Goal: Task Accomplishment & Management: Use online tool/utility

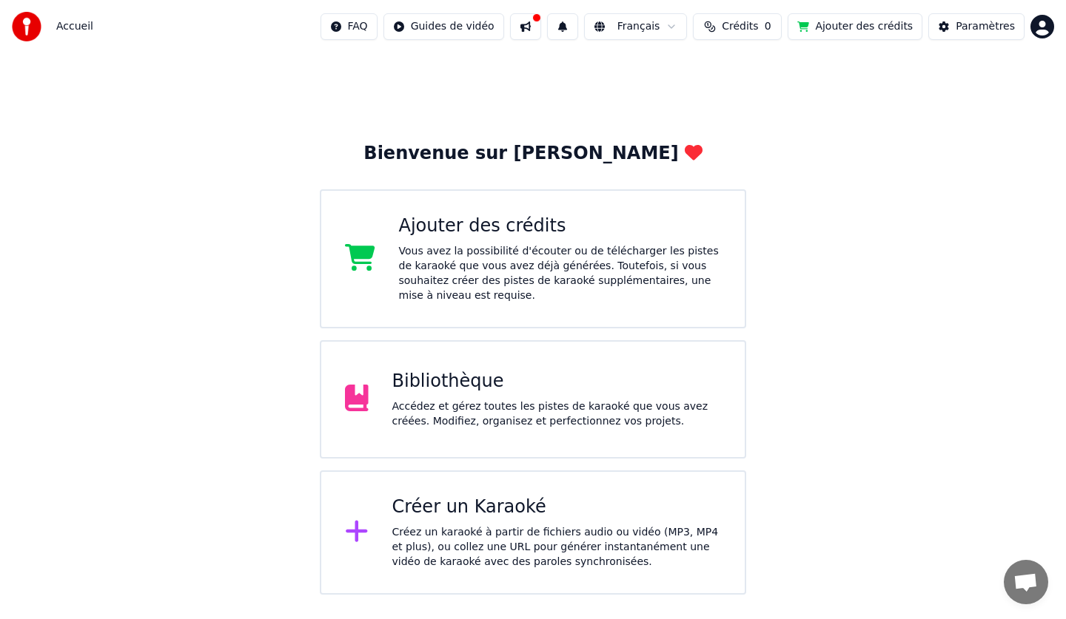
click at [474, 542] on div "Créez un karaoké à partir de fichiers audio ou vidéo (MP3, MP4 et plus), ou col…" at bounding box center [556, 547] width 329 height 44
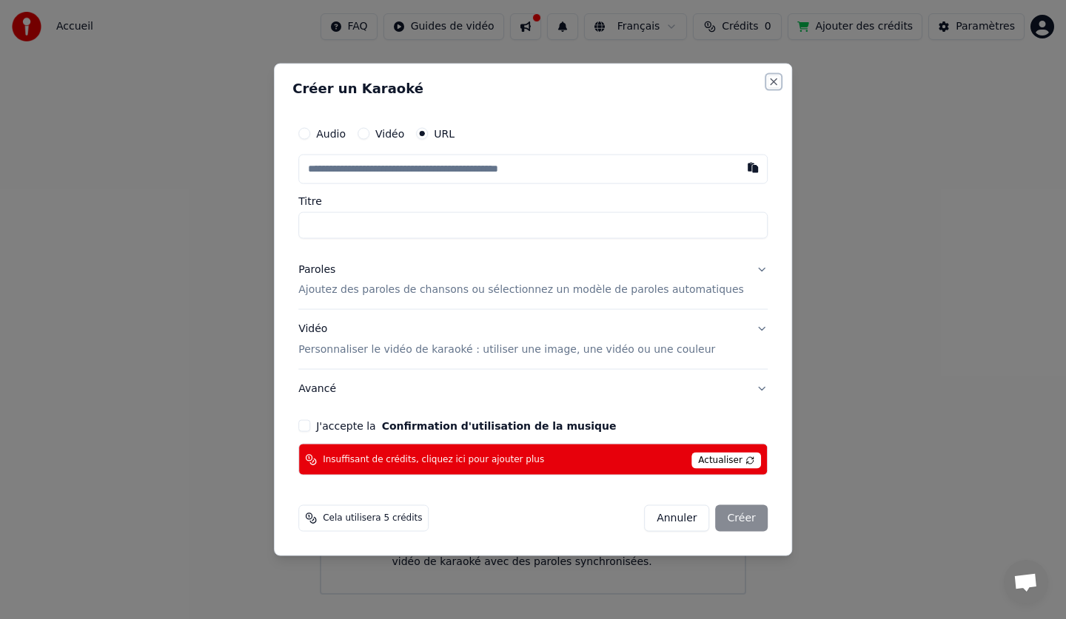
click at [767, 84] on button "Close" at bounding box center [773, 81] width 12 height 12
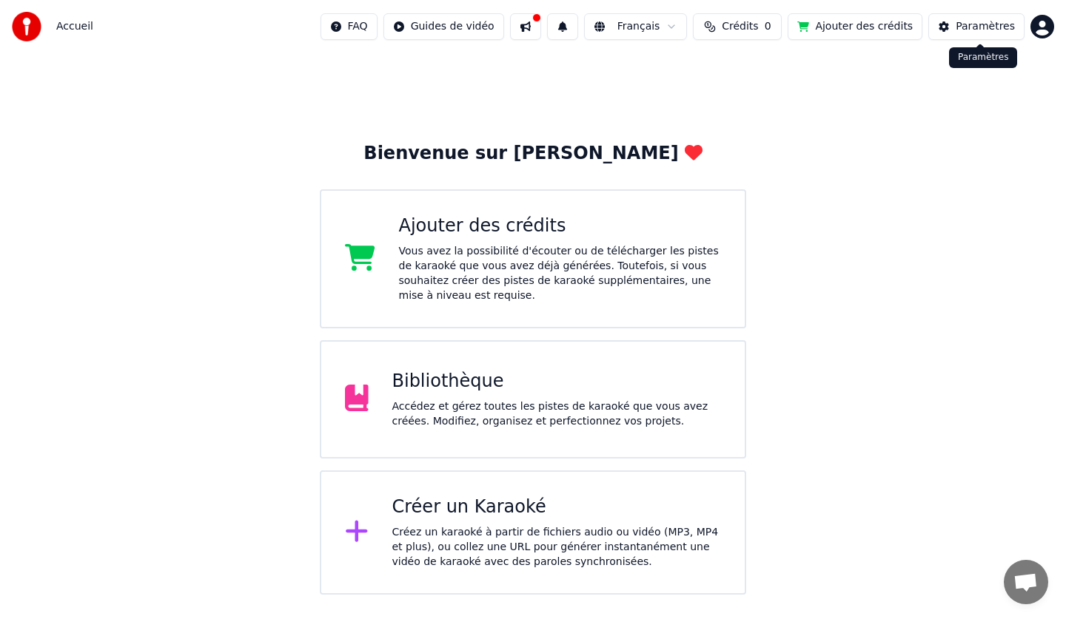
click at [972, 25] on div "Paramètres" at bounding box center [984, 26] width 59 height 15
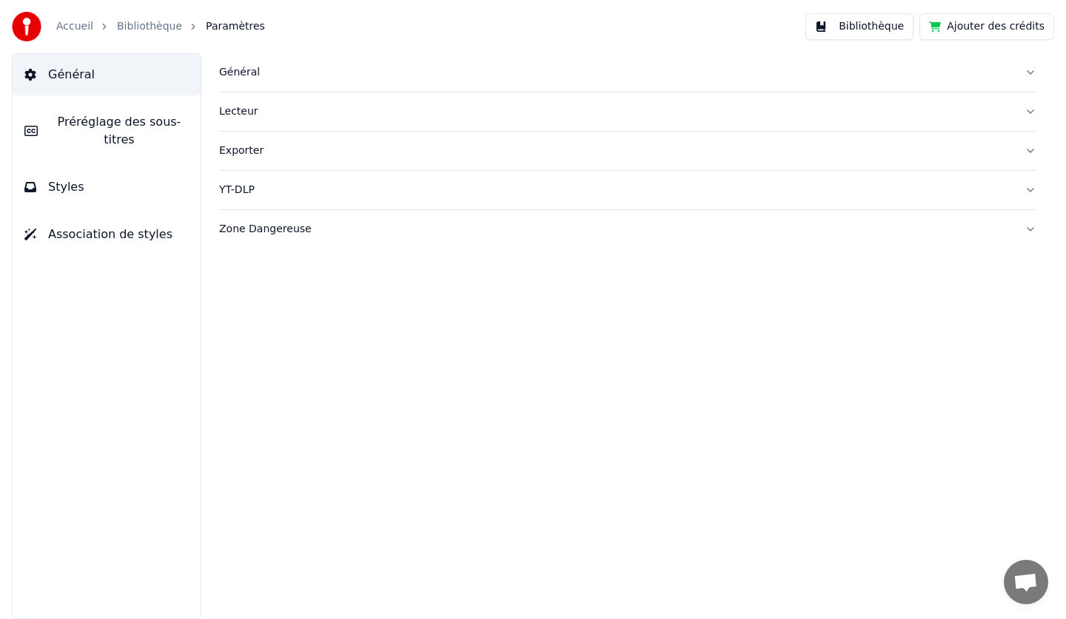
click at [532, 155] on div "Exporter" at bounding box center [615, 151] width 793 height 15
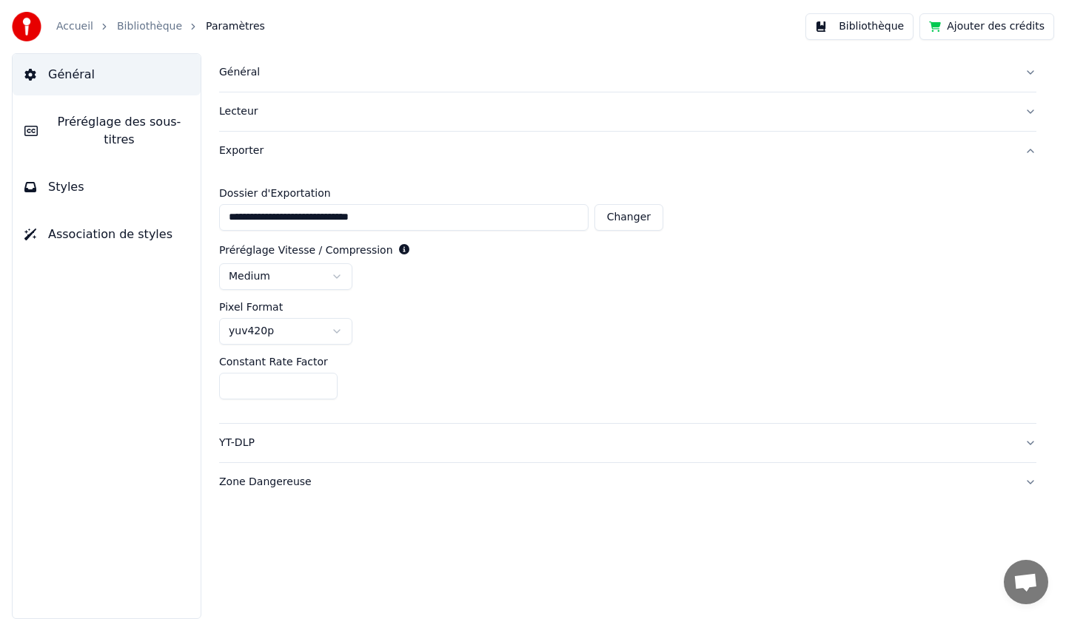
click at [235, 145] on div "Exporter" at bounding box center [615, 151] width 793 height 15
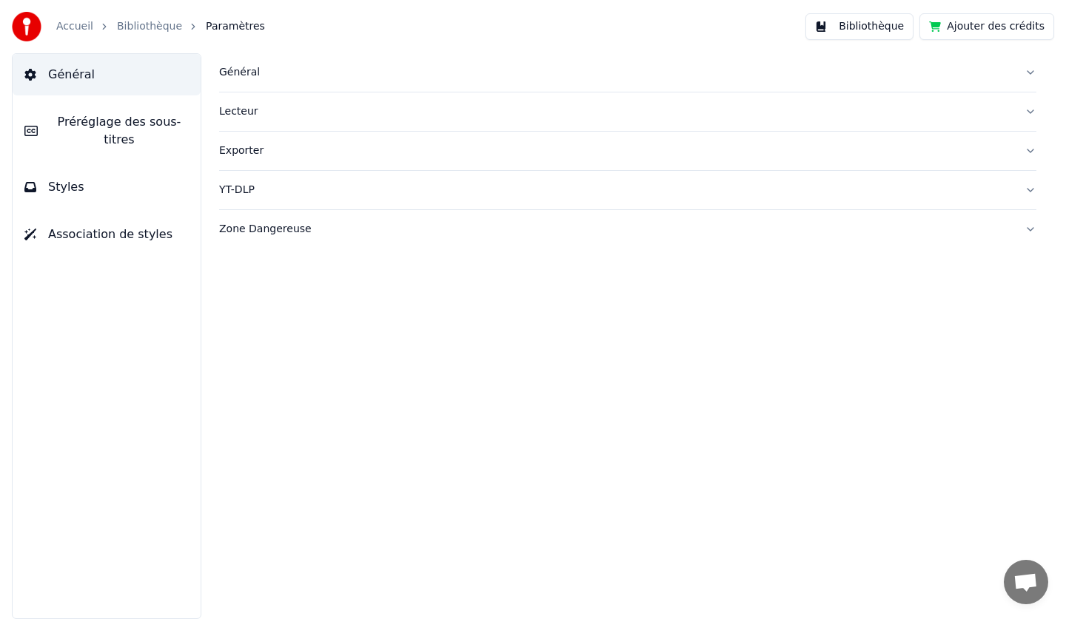
click at [78, 81] on span "Général" at bounding box center [71, 75] width 47 height 18
click at [78, 24] on link "Accueil" at bounding box center [74, 26] width 37 height 15
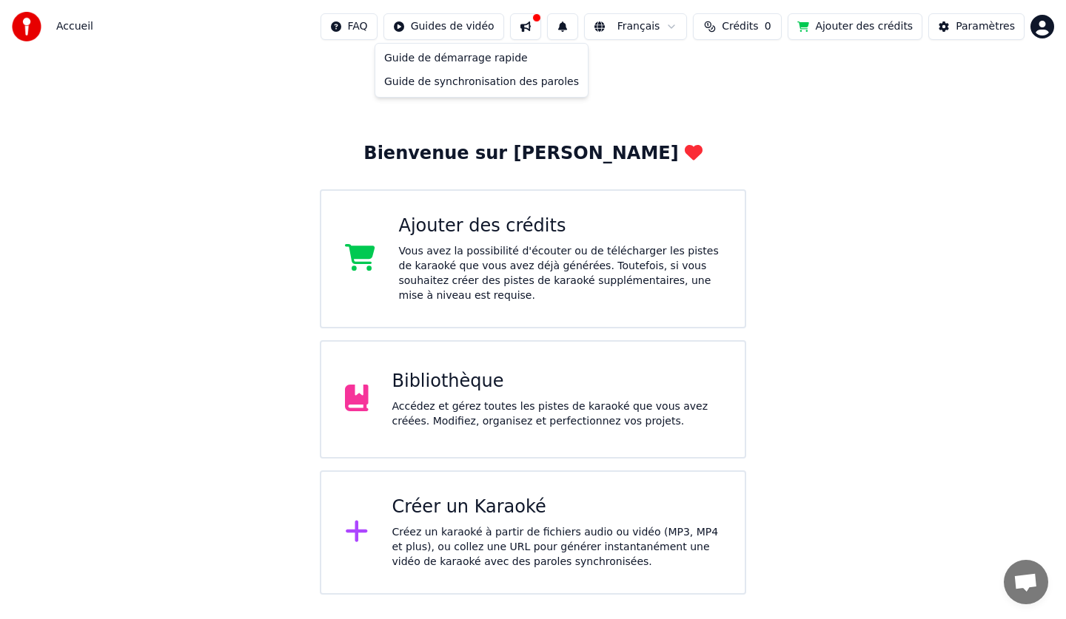
click at [445, 22] on html "Accueil FAQ Guides de vidéo Français Crédits 0 Ajouter des crédits Paramètres B…" at bounding box center [533, 297] width 1066 height 595
click at [969, 27] on html "Accueil FAQ Guides de vidéo Français Crédits 0 Ajouter des crédits Paramètres B…" at bounding box center [533, 297] width 1066 height 595
click at [1036, 27] on html "Accueil FAQ Guides de vidéo Français Crédits 0 Ajouter des crédits Paramètres B…" at bounding box center [533, 297] width 1066 height 595
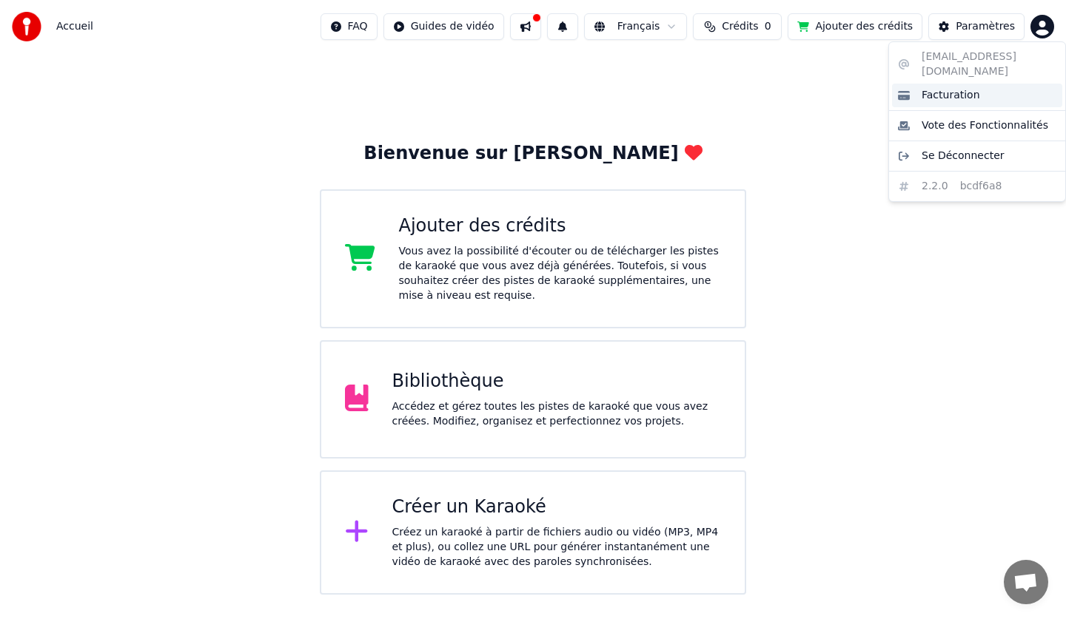
click at [938, 88] on div "Facturation" at bounding box center [977, 96] width 170 height 24
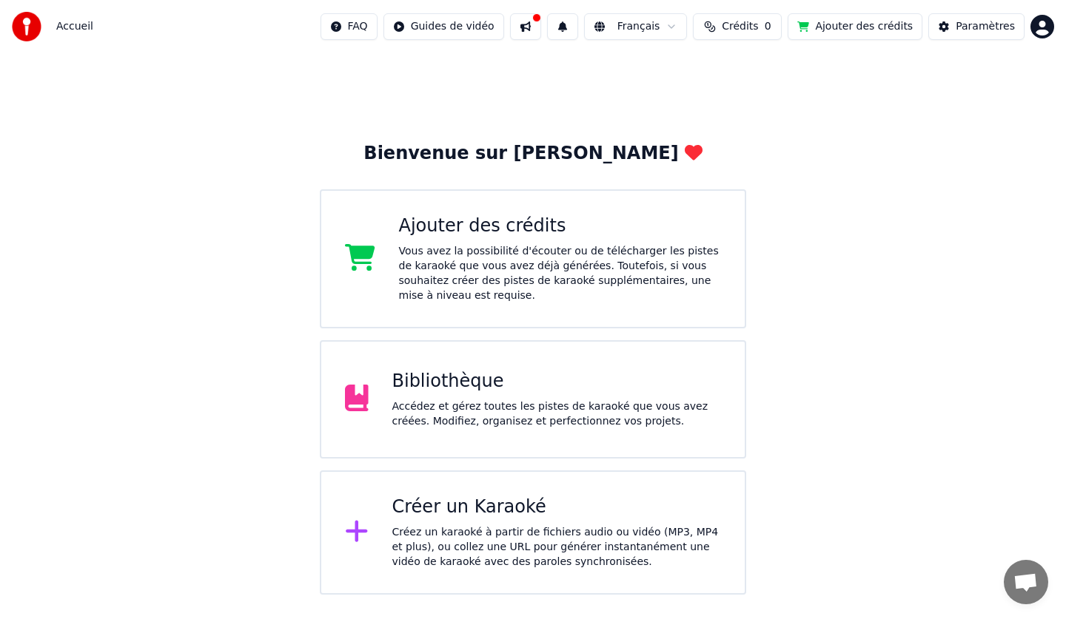
click at [415, 417] on div "Accédez et gérez toutes les pistes de karaoké que vous avez créées. Modifiez, o…" at bounding box center [556, 415] width 329 height 30
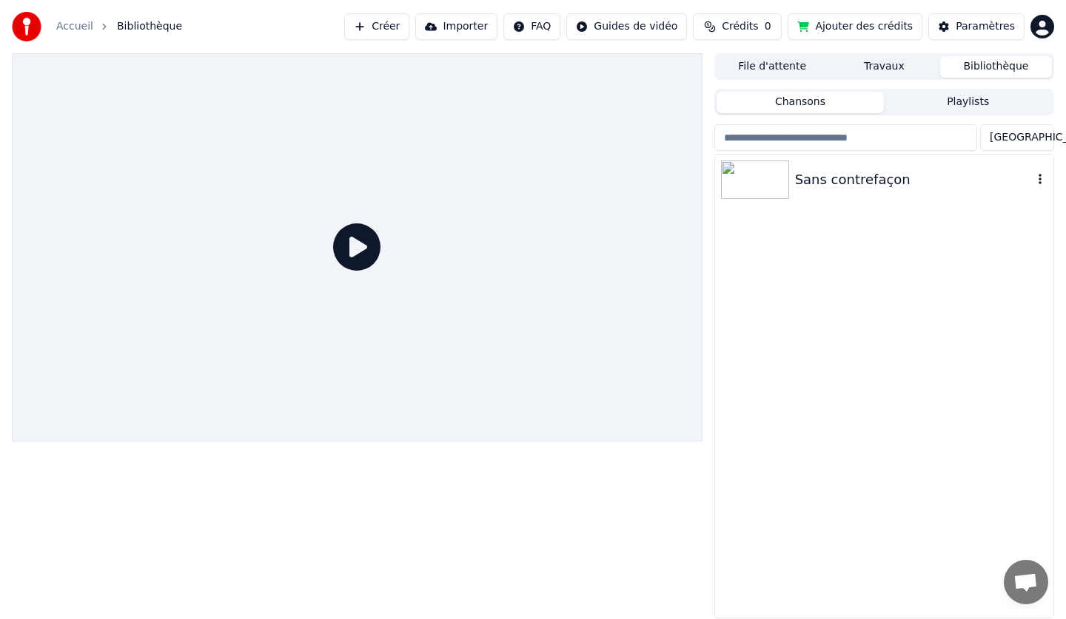
click at [863, 186] on div "Sans contrefaçon" at bounding box center [914, 179] width 238 height 21
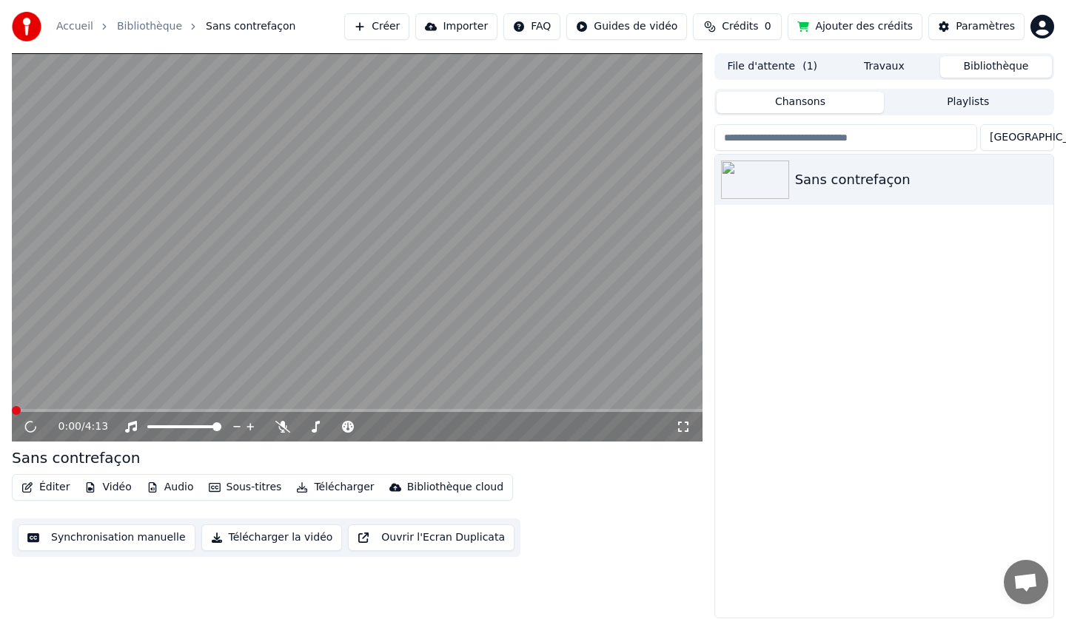
click at [110, 536] on button "Synchronisation manuelle" at bounding box center [107, 538] width 178 height 27
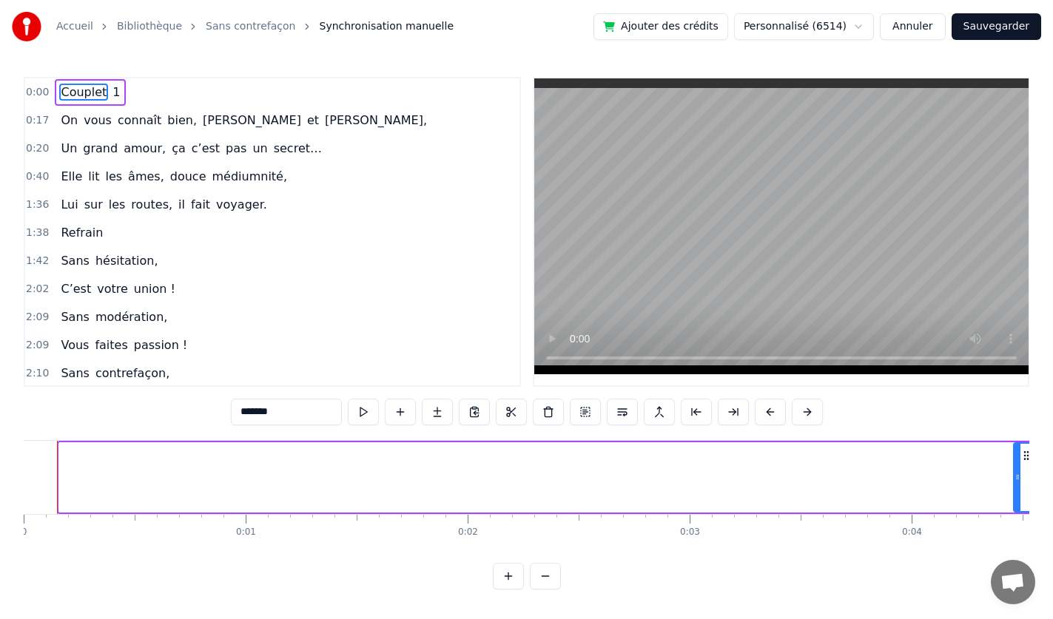
drag, startPoint x: 61, startPoint y: 466, endPoint x: 1016, endPoint y: 491, distance: 954.9
click at [1016, 491] on div at bounding box center [1018, 477] width 6 height 67
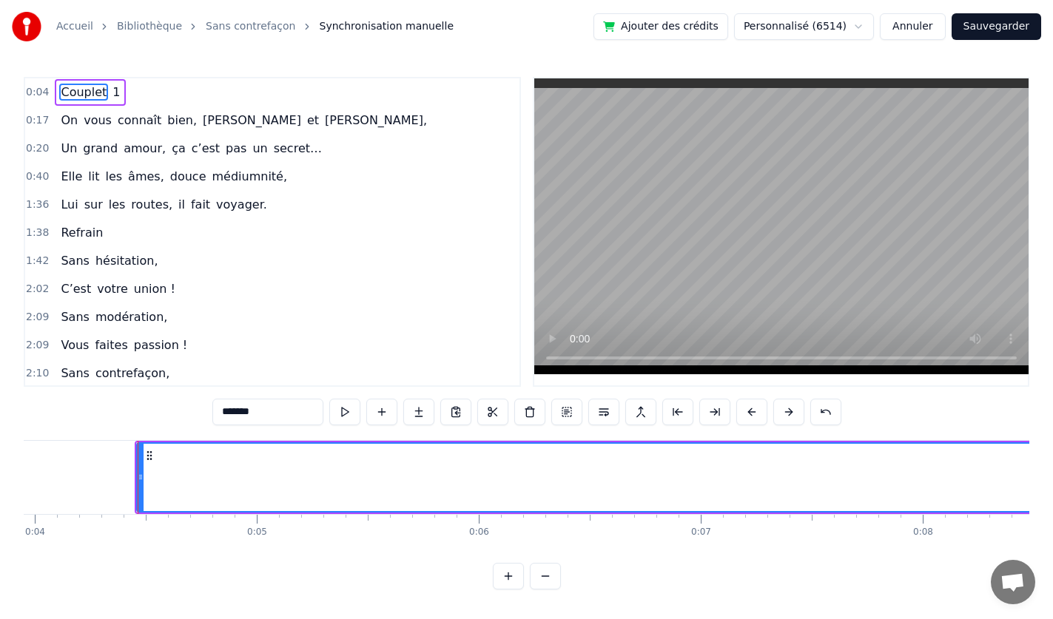
scroll to position [0, 916]
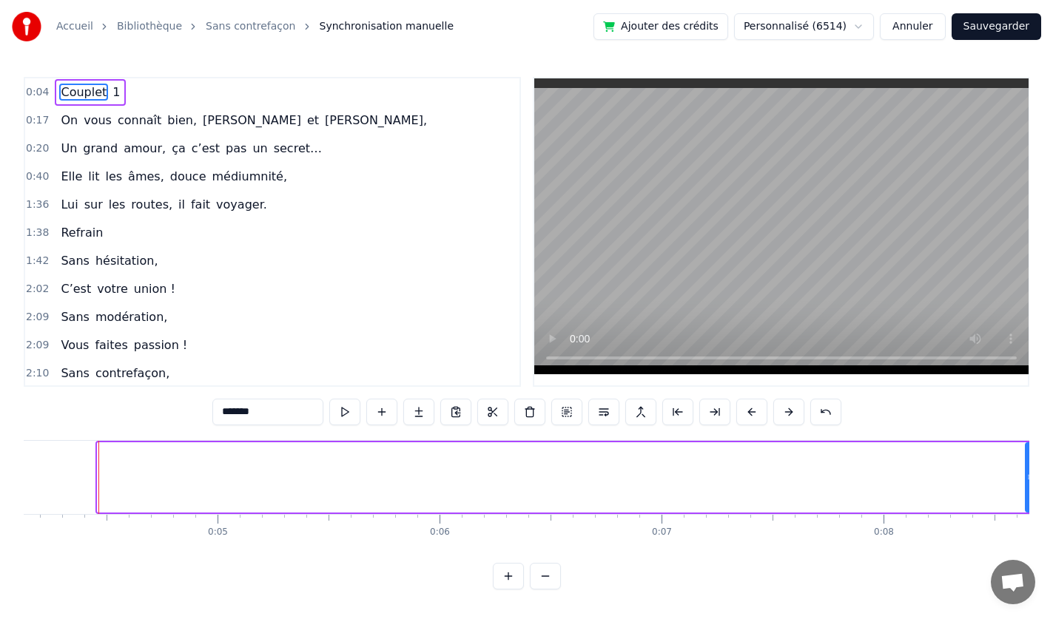
drag, startPoint x: 101, startPoint y: 477, endPoint x: 1029, endPoint y: 477, distance: 928.0
click at [1029, 477] on div "Accueil Bibliothèque Sans contrefaçon Synchronisation manuelle Ajouter des créd…" at bounding box center [526, 295] width 1053 height 590
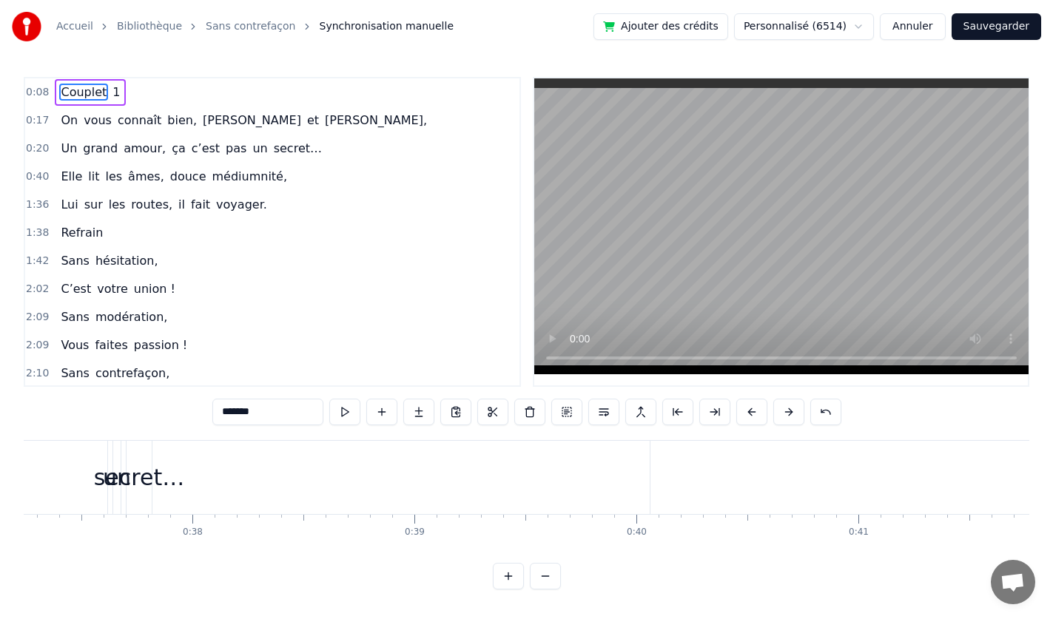
scroll to position [0, 7971]
drag, startPoint x: 175, startPoint y: 564, endPoint x: 134, endPoint y: 565, distance: 41.4
click at [134, 565] on div "0:08 Couplet 1 0:17 On vous connaît bien, [PERSON_NAME] et [PERSON_NAME], 0:20 …" at bounding box center [527, 333] width 1006 height 513
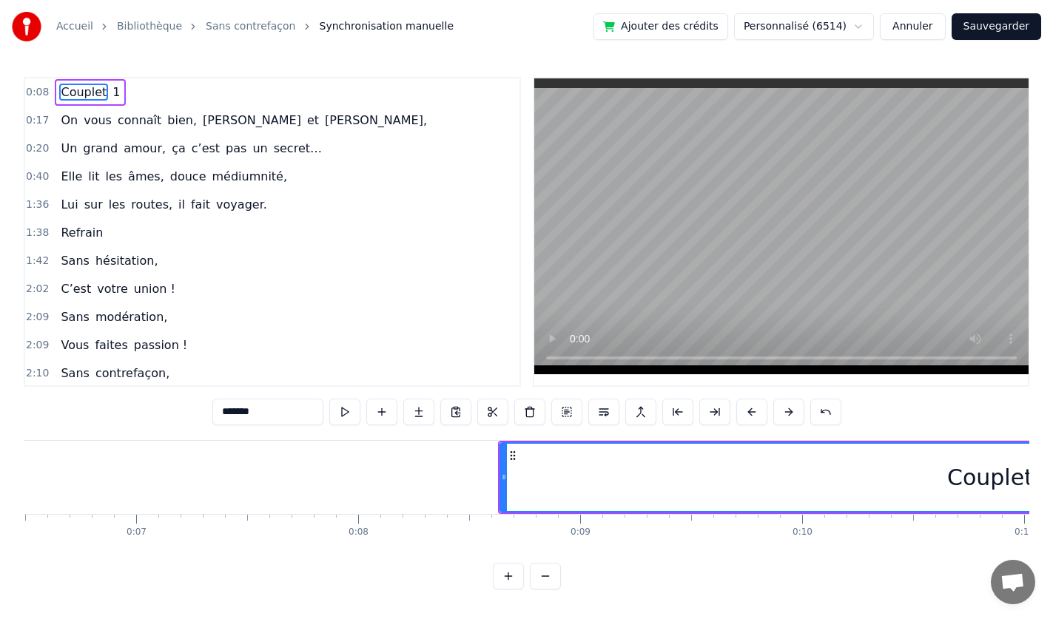
drag, startPoint x: 500, startPoint y: 481, endPoint x: 656, endPoint y: 481, distance: 156.1
click at [656, 481] on div "Couplet" at bounding box center [990, 478] width 981 height 70
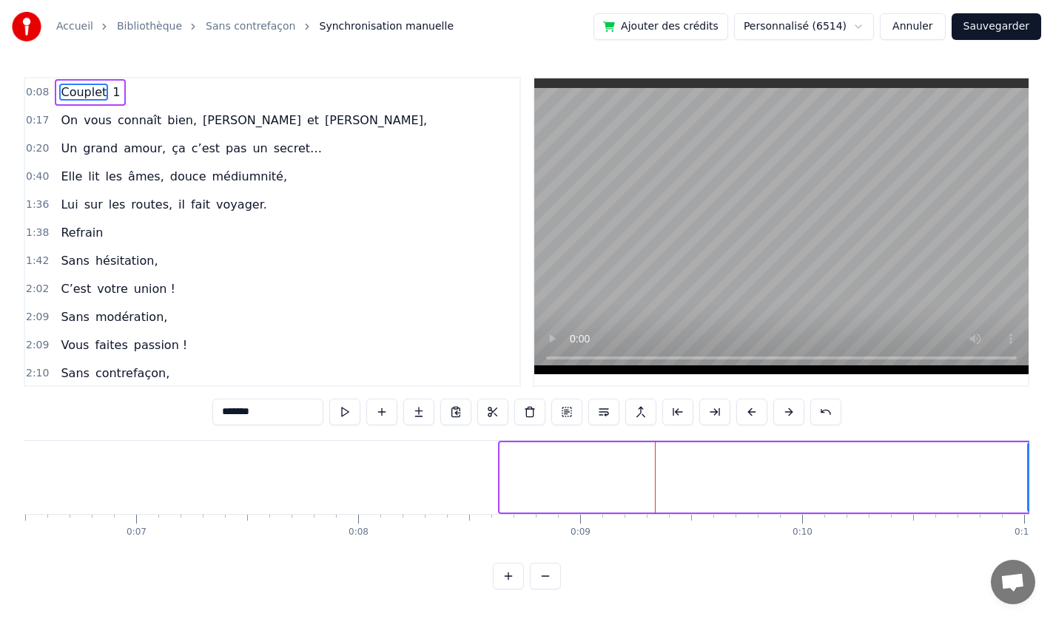
drag, startPoint x: 502, startPoint y: 478, endPoint x: 1029, endPoint y: 478, distance: 527.6
click at [1029, 478] on div "Accueil Bibliothèque Sans contrefaçon Synchronisation manuelle Ajouter des créd…" at bounding box center [526, 295] width 1053 height 590
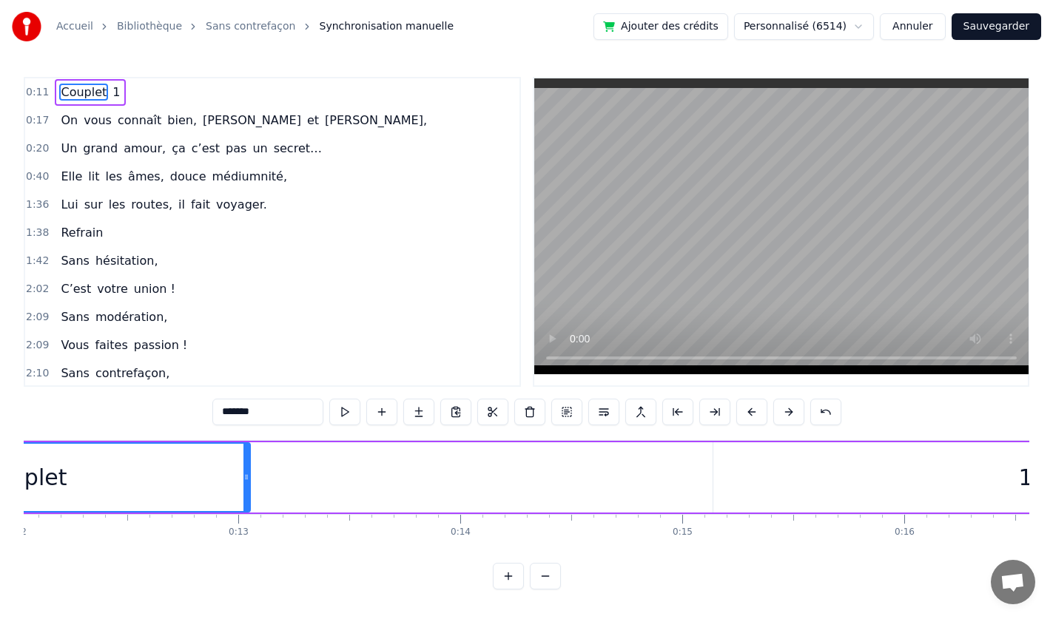
scroll to position [0, 2501]
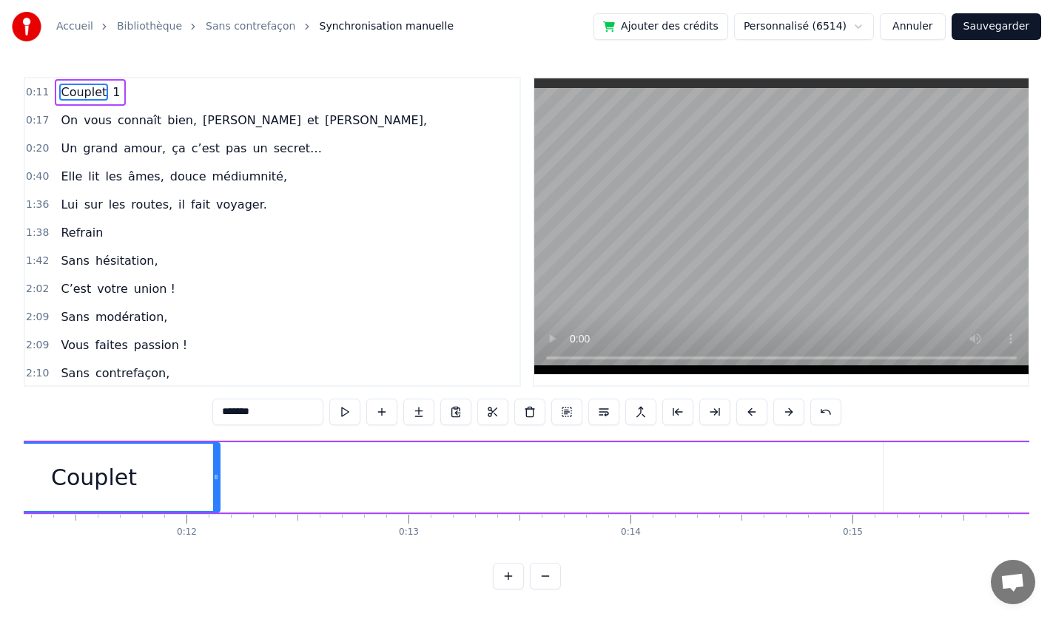
drag, startPoint x: 414, startPoint y: 486, endPoint x: 207, endPoint y: 508, distance: 208.4
click at [213, 508] on div at bounding box center [216, 477] width 6 height 67
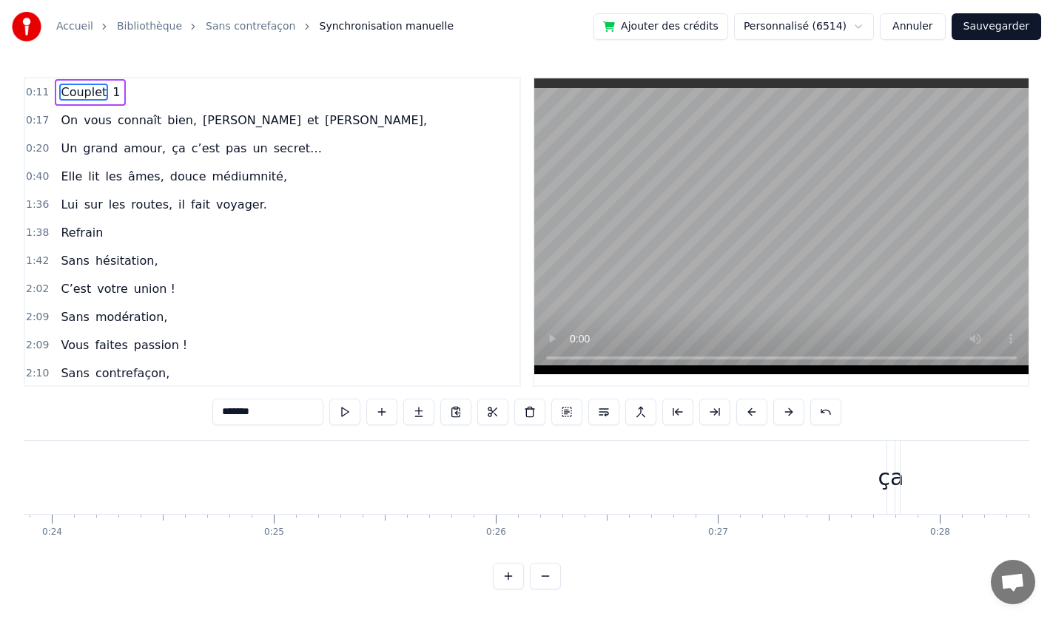
scroll to position [0, 4875]
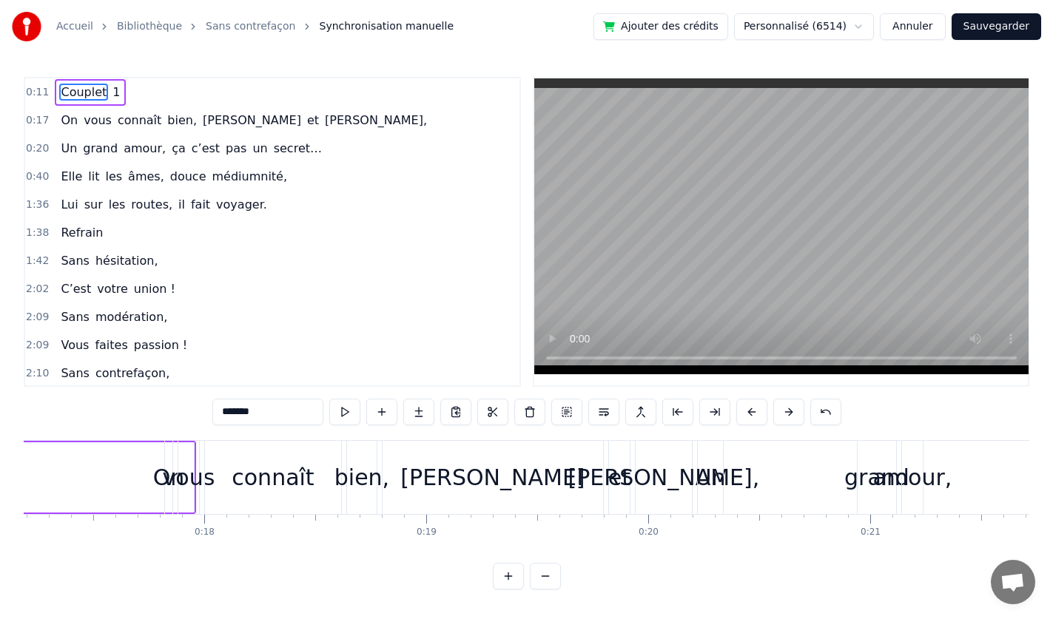
scroll to position [0, 3731]
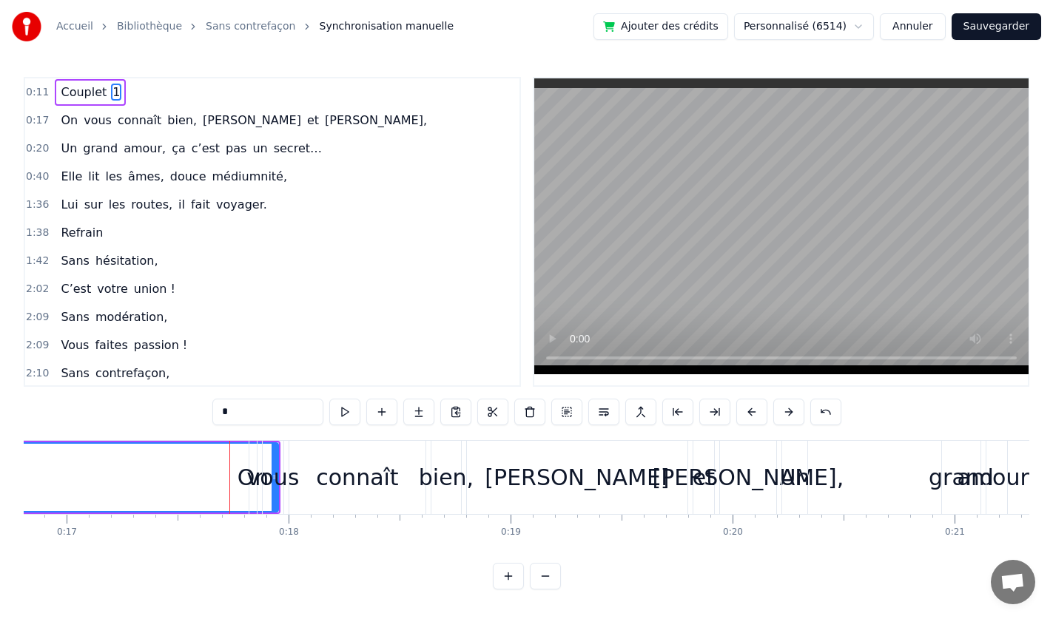
click at [294, 486] on div "connaît" at bounding box center [357, 477] width 136 height 73
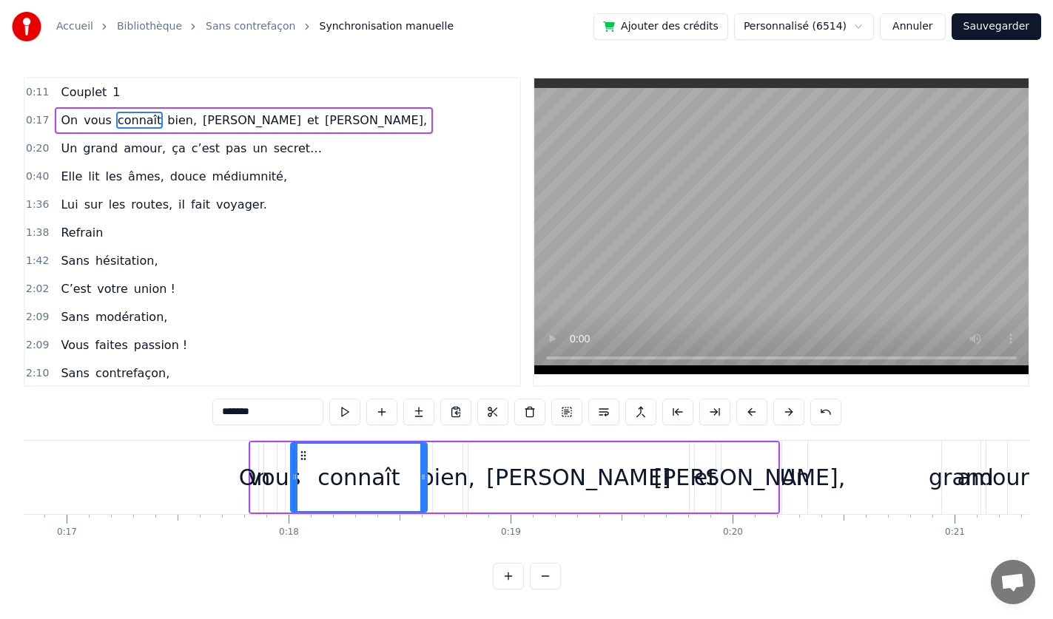
click at [276, 480] on div "vous" at bounding box center [275, 477] width 53 height 33
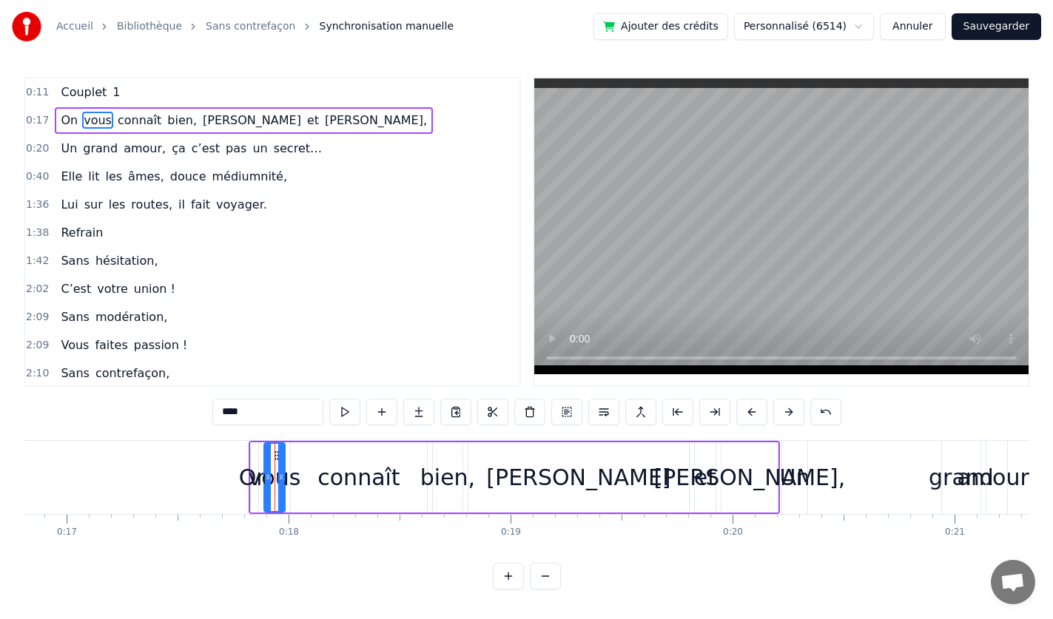
click at [262, 482] on div "vous" at bounding box center [275, 477] width 53 height 33
click at [252, 485] on div "vous" at bounding box center [275, 477] width 53 height 33
drag, startPoint x: 264, startPoint y: 483, endPoint x: 241, endPoint y: 482, distance: 23.0
click at [242, 482] on div at bounding box center [245, 477] width 6 height 67
drag, startPoint x: 243, startPoint y: 478, endPoint x: 314, endPoint y: 481, distance: 71.1
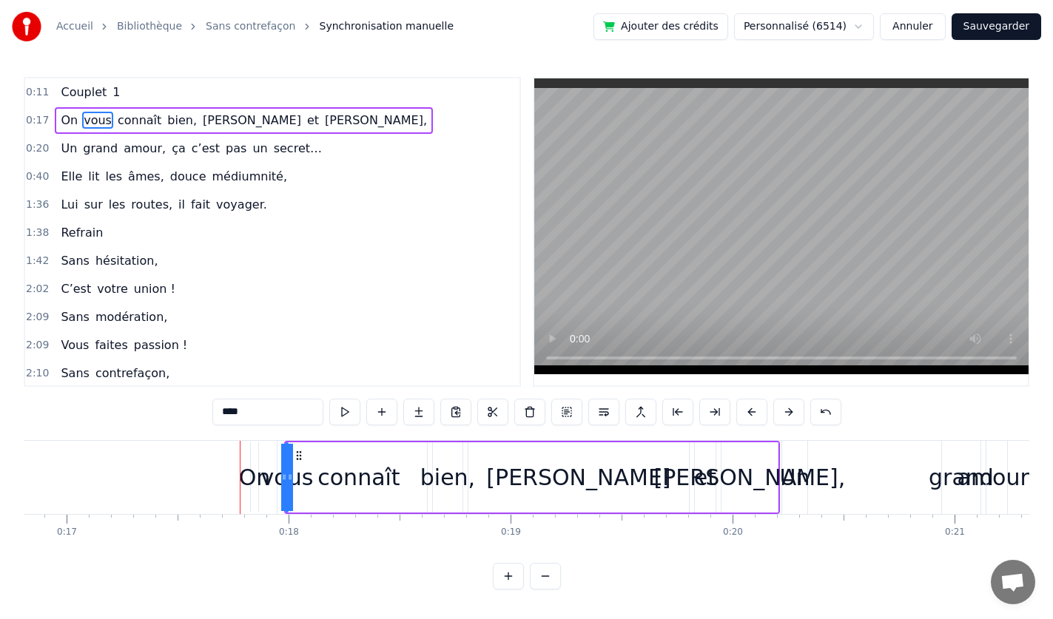
click at [260, 478] on div "On" at bounding box center [255, 477] width 32 height 33
type input "**"
drag, startPoint x: 251, startPoint y: 477, endPoint x: 223, endPoint y: 475, distance: 27.5
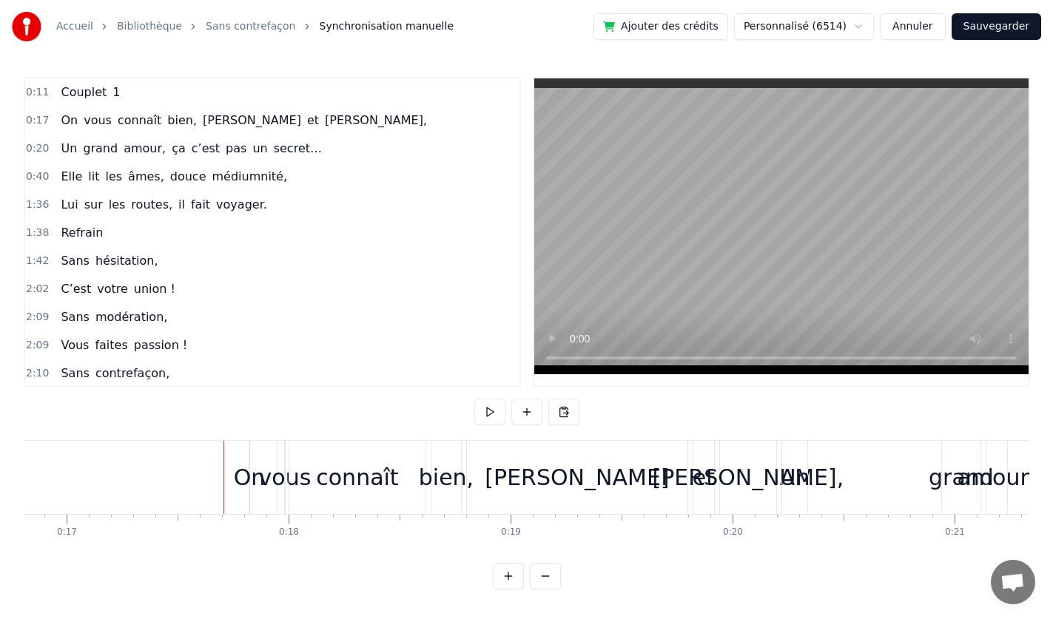
drag, startPoint x: 249, startPoint y: 480, endPoint x: 296, endPoint y: 480, distance: 47.4
click at [296, 480] on div "On vous connaît bien, [PERSON_NAME] et [PERSON_NAME]," at bounding box center [514, 477] width 531 height 73
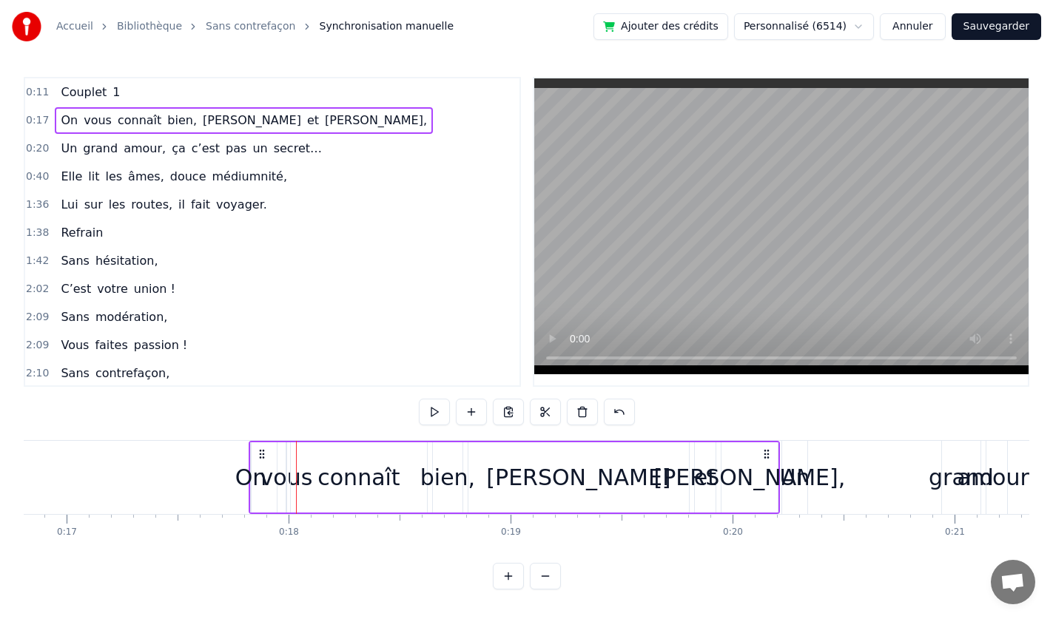
drag, startPoint x: 248, startPoint y: 461, endPoint x: 248, endPoint y: 470, distance: 8.9
click at [248, 470] on div "On" at bounding box center [251, 477] width 32 height 33
click at [263, 480] on div "On" at bounding box center [252, 477] width 32 height 33
drag, startPoint x: 269, startPoint y: 480, endPoint x: 308, endPoint y: 480, distance: 39.2
click at [308, 480] on div "On vous connaît bien, [PERSON_NAME] et [PERSON_NAME]," at bounding box center [514, 477] width 531 height 73
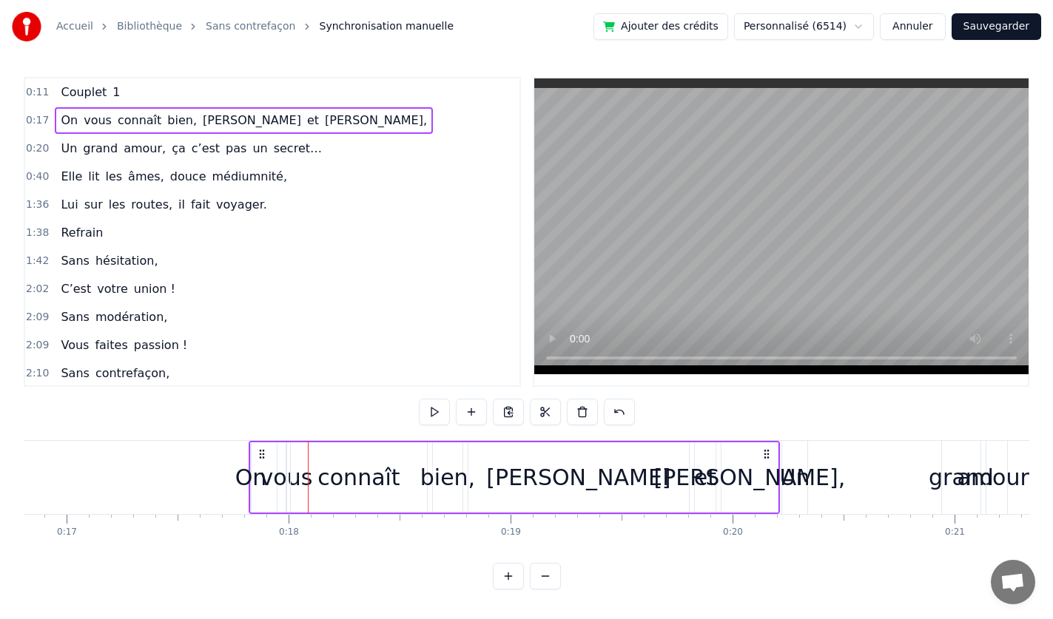
click at [507, 587] on button at bounding box center [508, 576] width 31 height 27
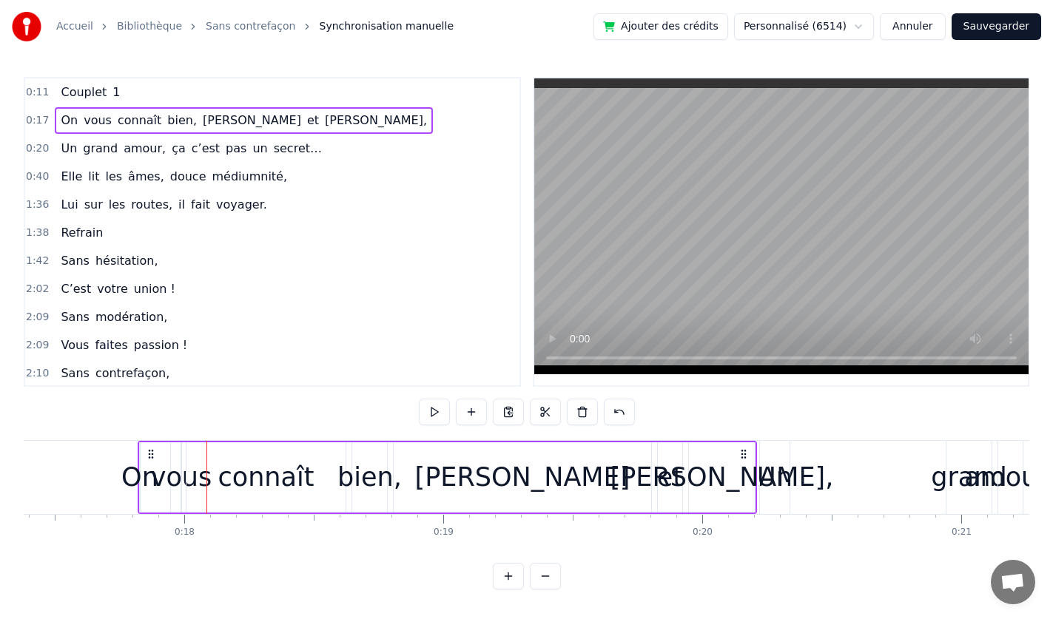
scroll to position [0, 4610]
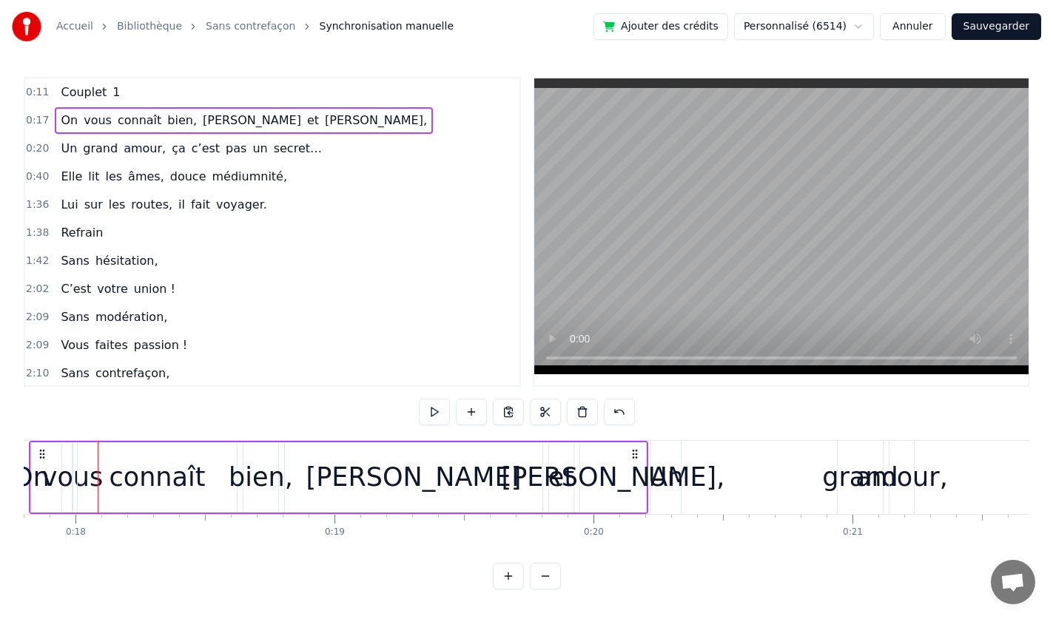
click at [507, 587] on button at bounding box center [508, 576] width 31 height 27
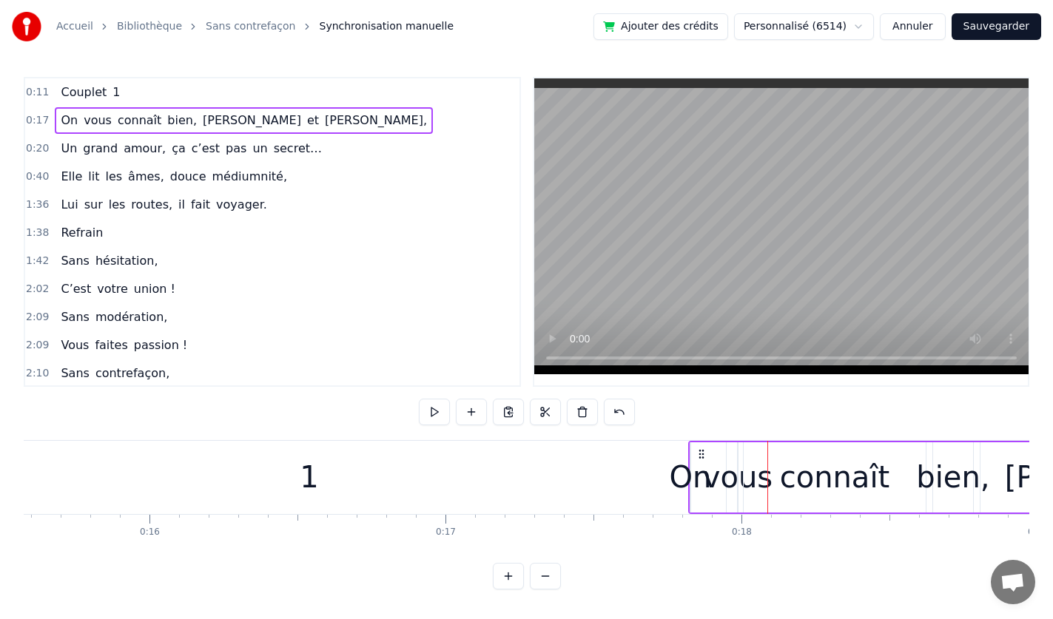
click at [507, 587] on button at bounding box center [508, 576] width 31 height 27
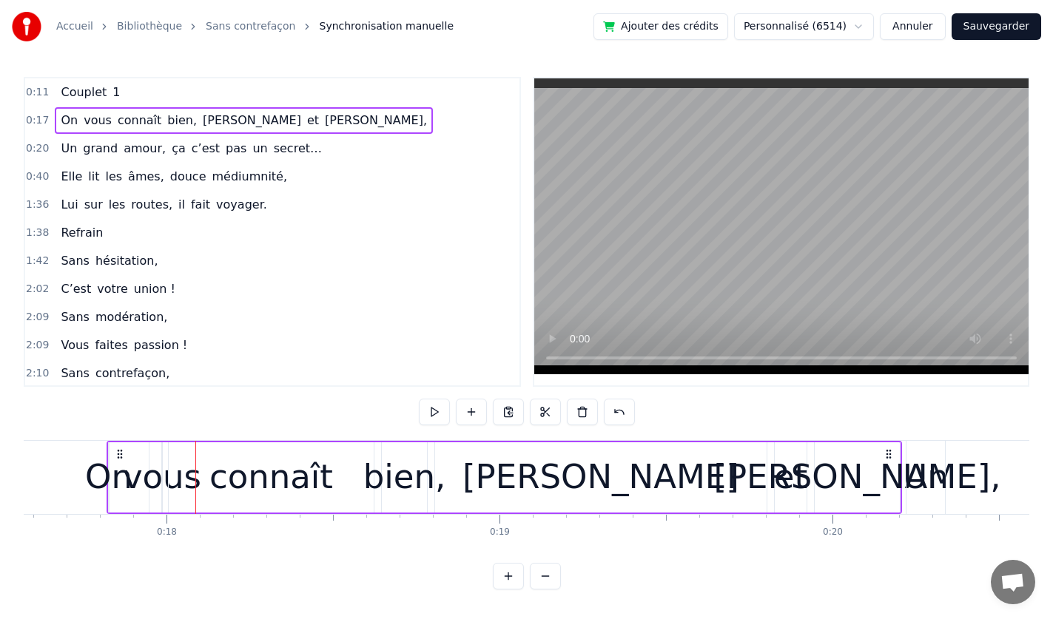
scroll to position [0, 5949]
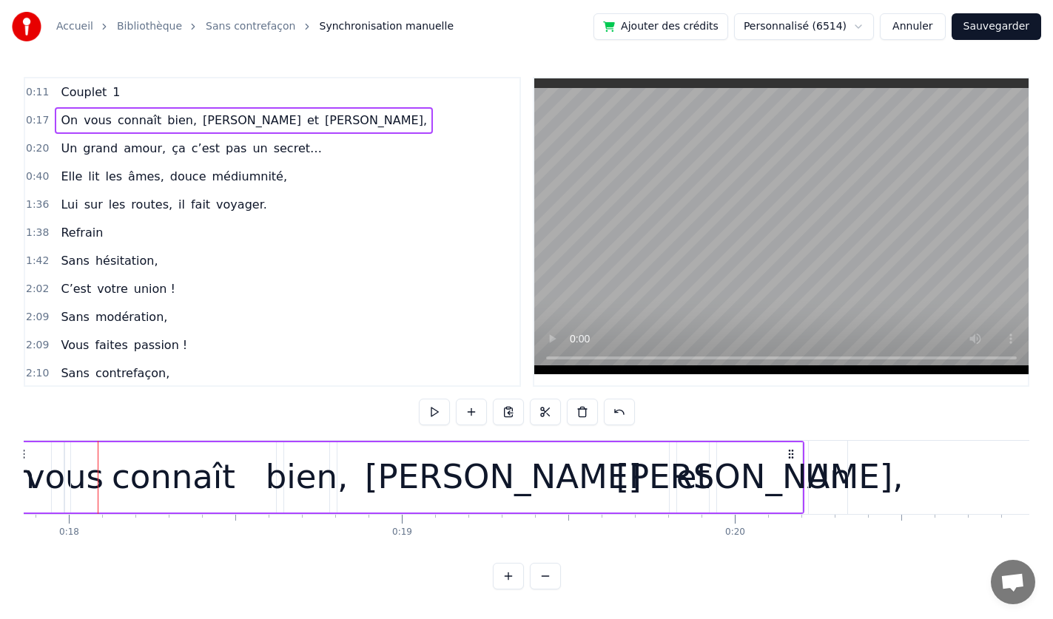
click at [507, 587] on button at bounding box center [508, 576] width 31 height 27
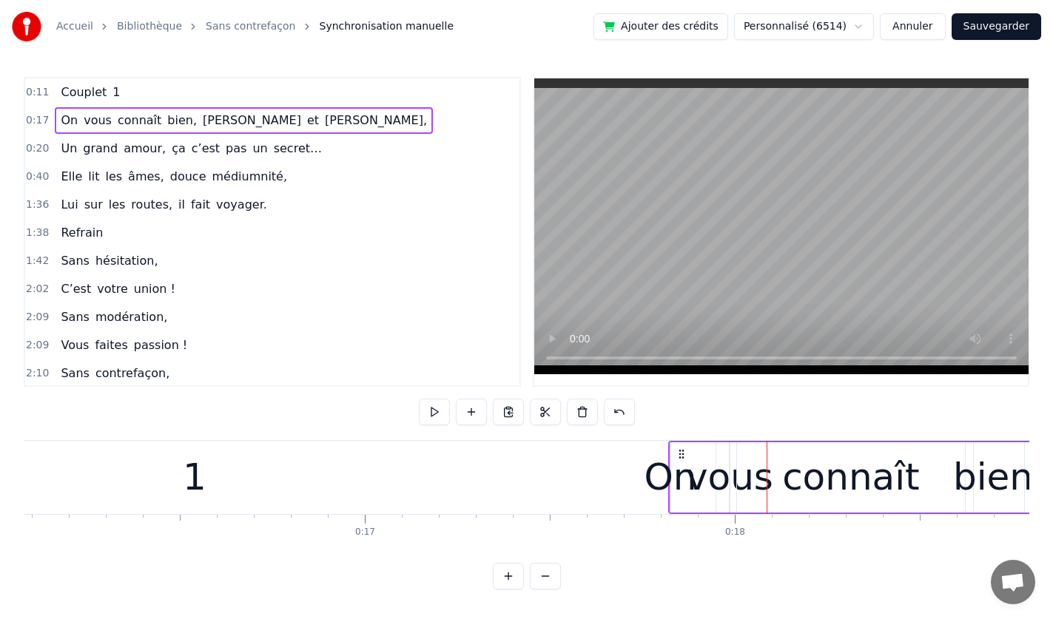
click at [507, 587] on button at bounding box center [508, 576] width 31 height 27
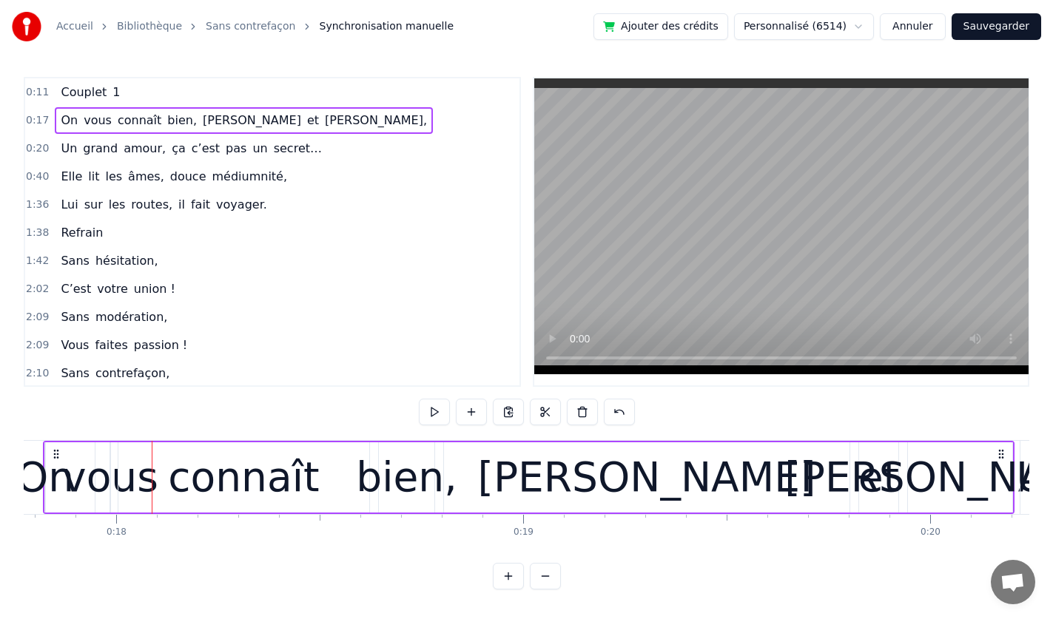
scroll to position [0, 7287]
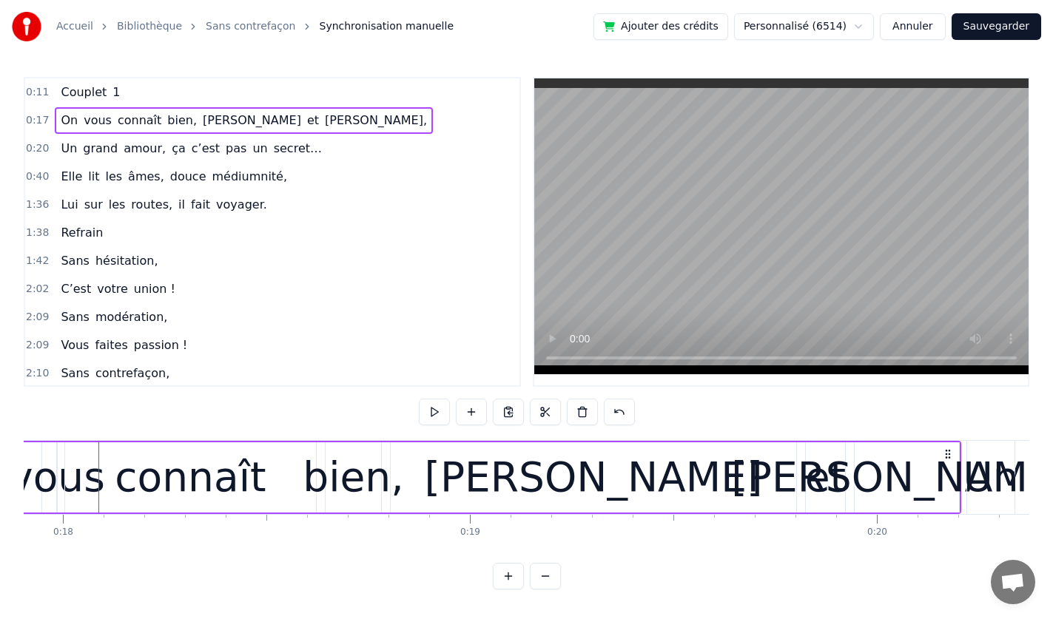
click at [507, 587] on button at bounding box center [508, 576] width 31 height 27
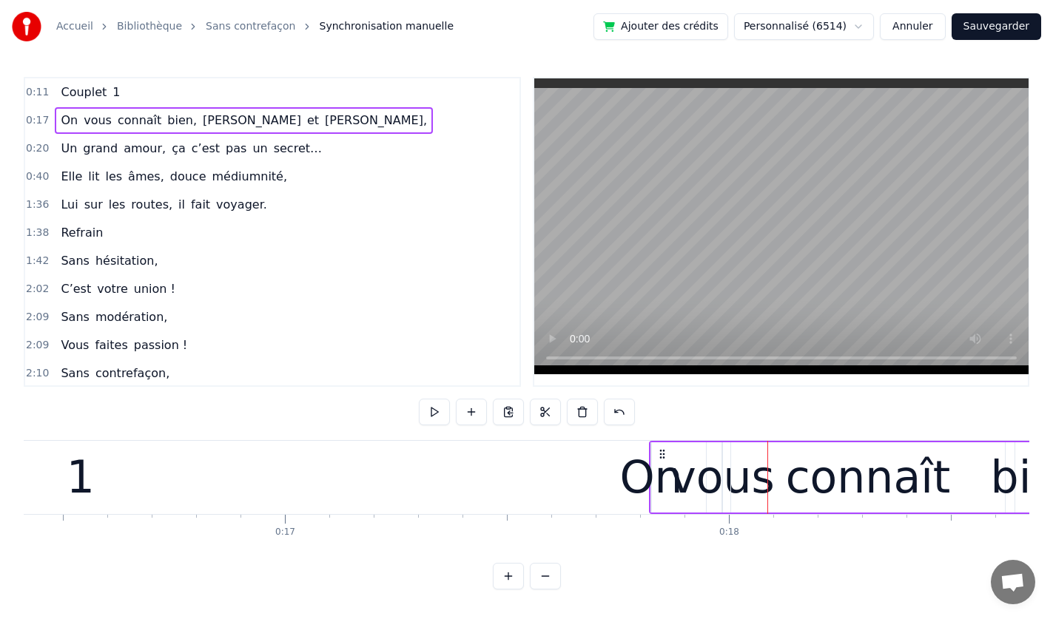
click at [507, 587] on button at bounding box center [508, 576] width 31 height 27
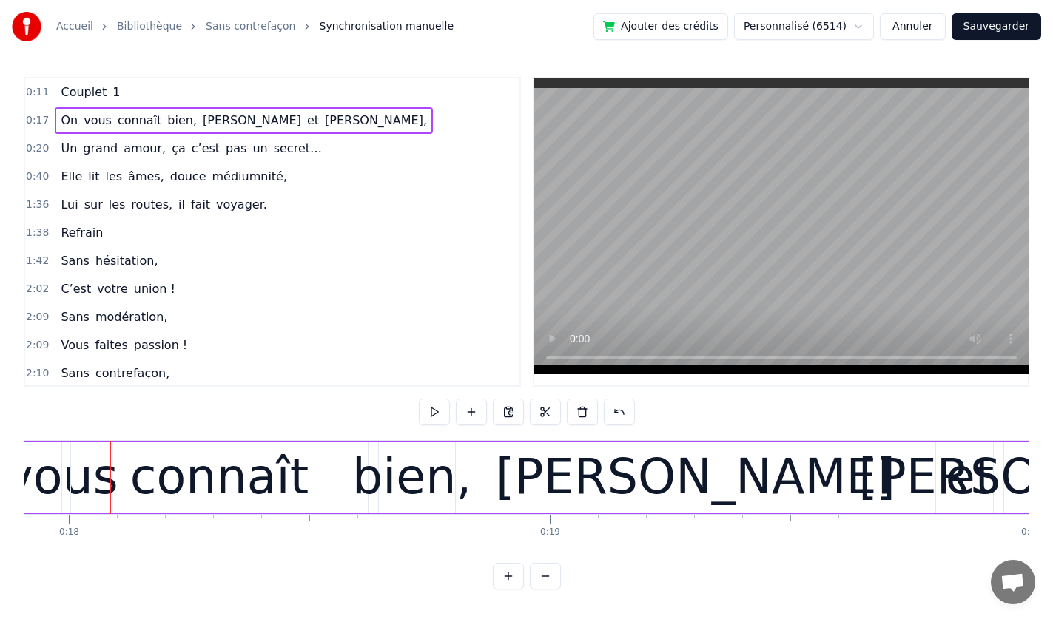
scroll to position [0, 8626]
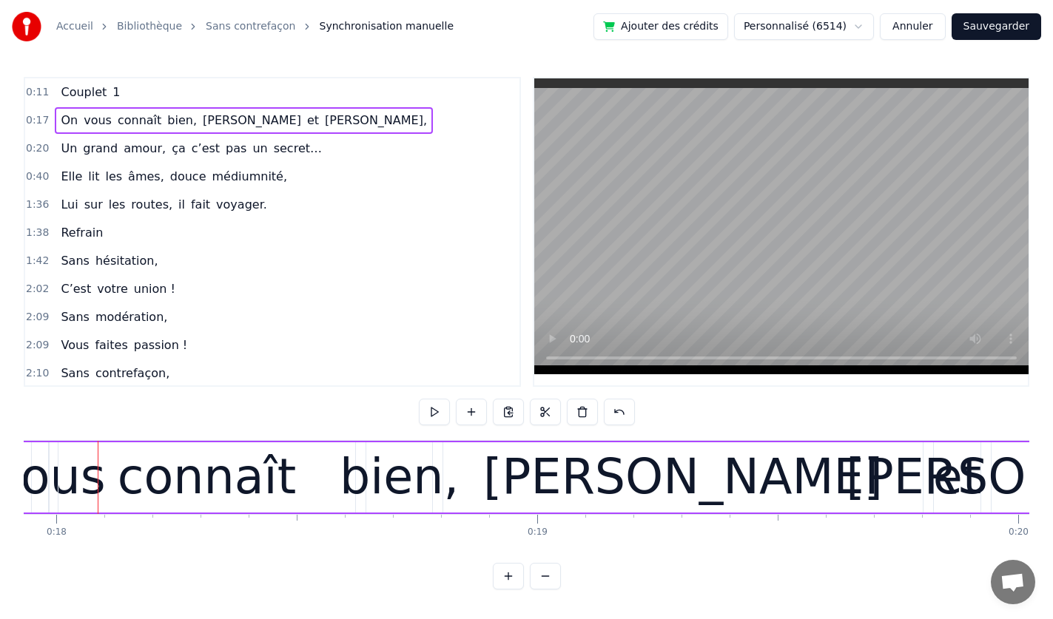
click at [507, 587] on button at bounding box center [508, 576] width 31 height 27
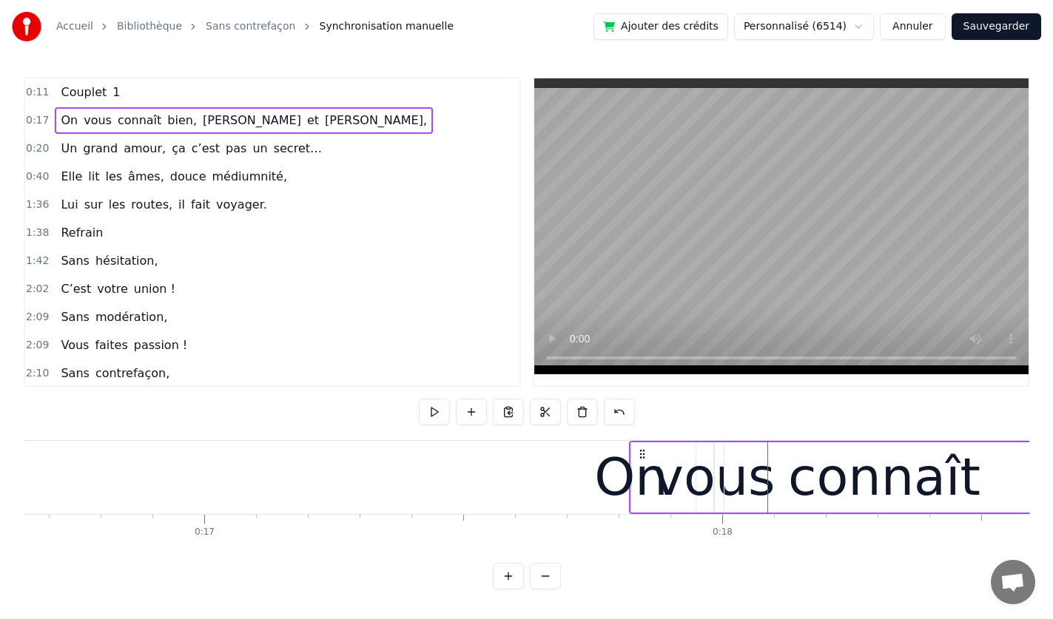
click at [507, 587] on button at bounding box center [508, 576] width 31 height 27
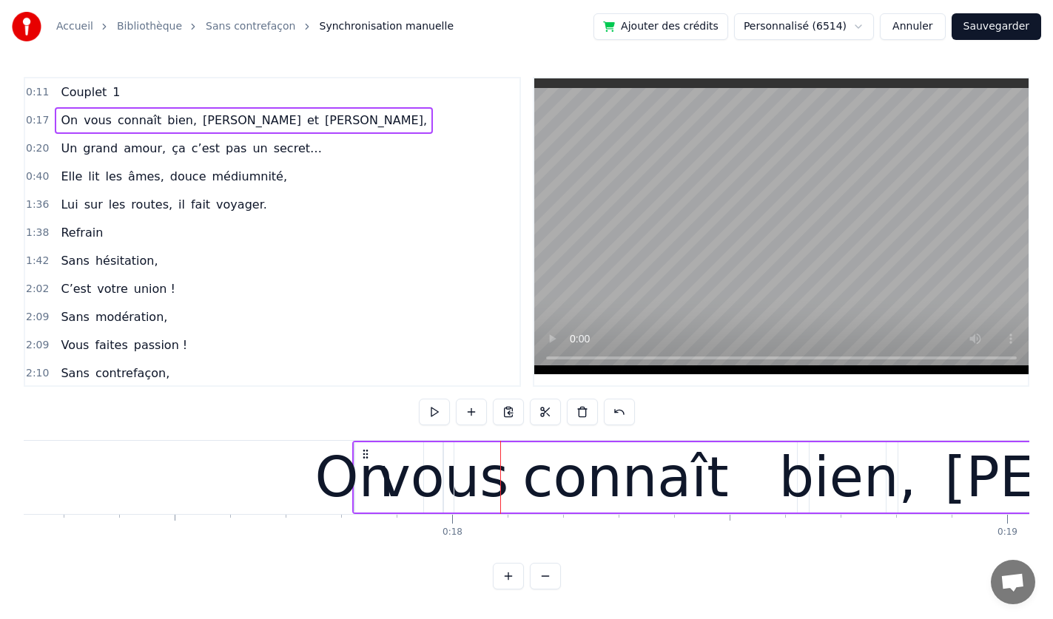
scroll to position [0, 9964]
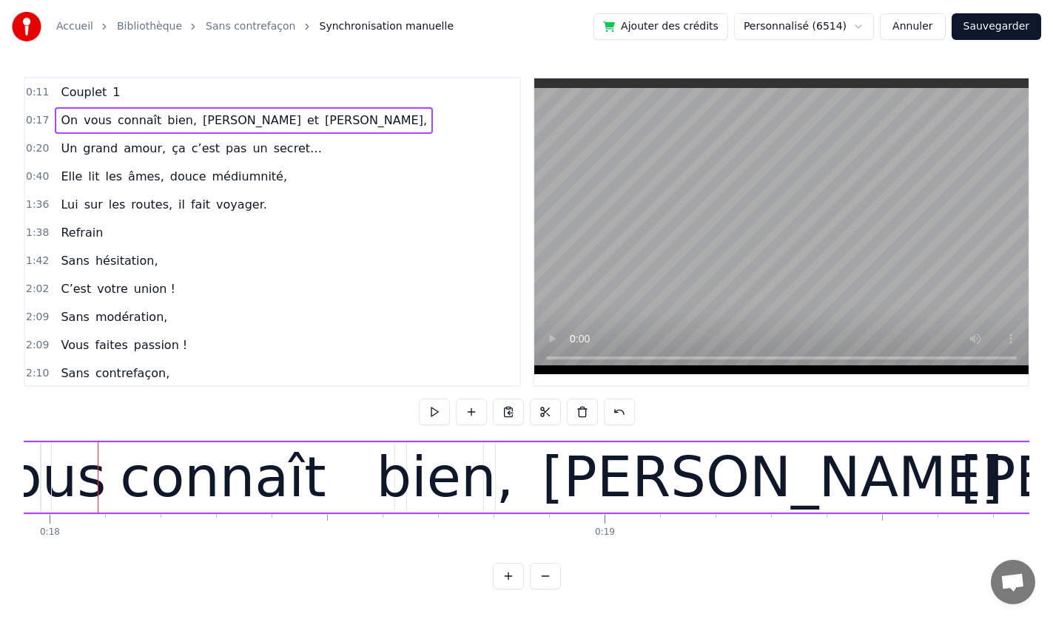
click at [507, 587] on button at bounding box center [508, 576] width 31 height 27
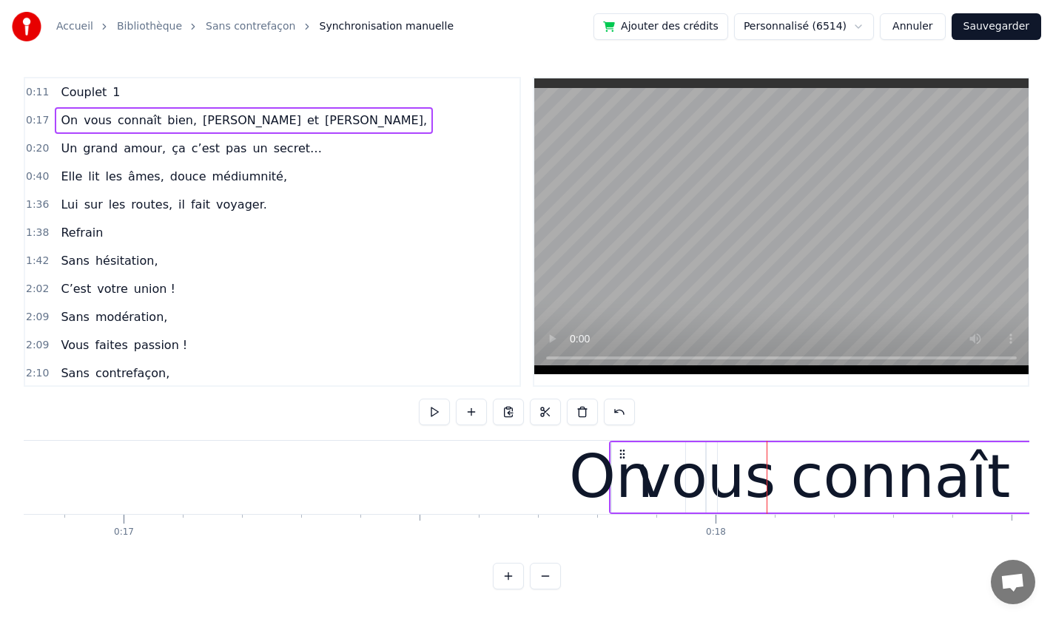
click at [507, 587] on button at bounding box center [508, 576] width 31 height 27
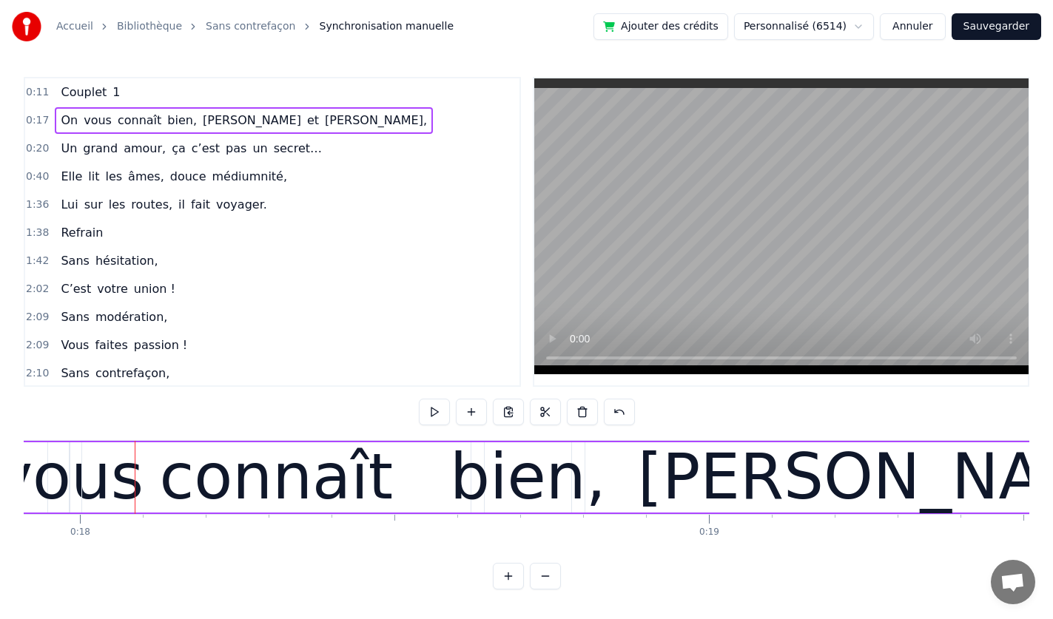
scroll to position [0, 11302]
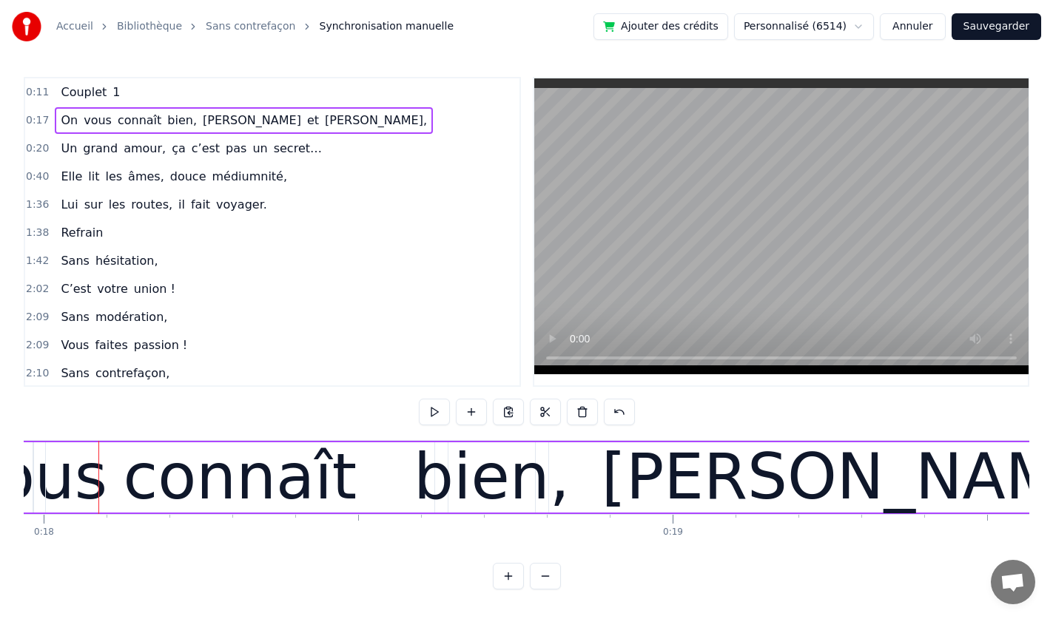
click at [507, 587] on button at bounding box center [508, 576] width 31 height 27
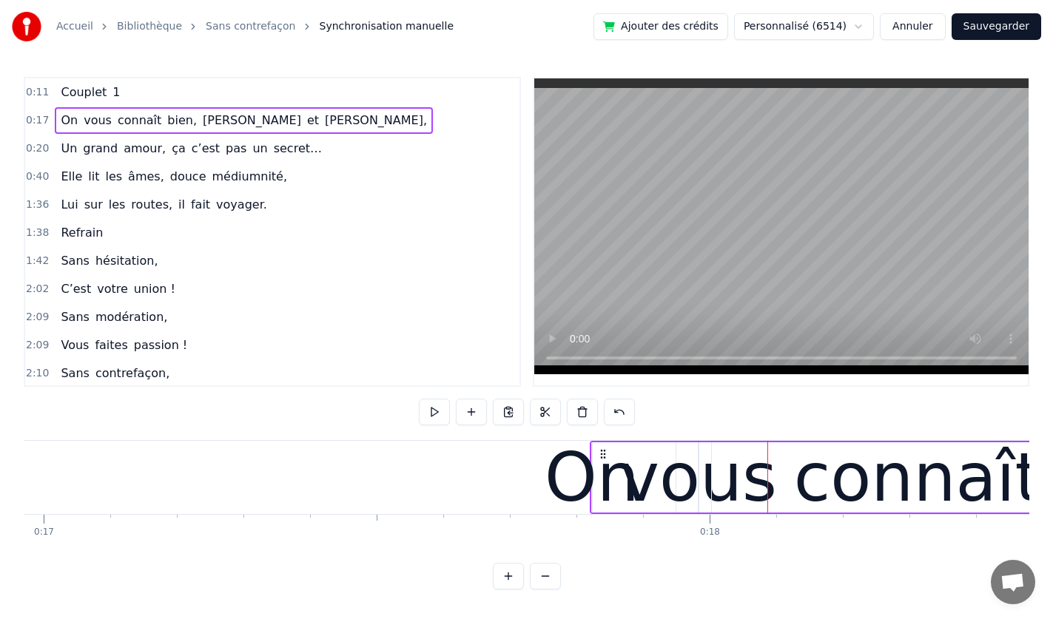
click at [507, 587] on button at bounding box center [508, 576] width 31 height 27
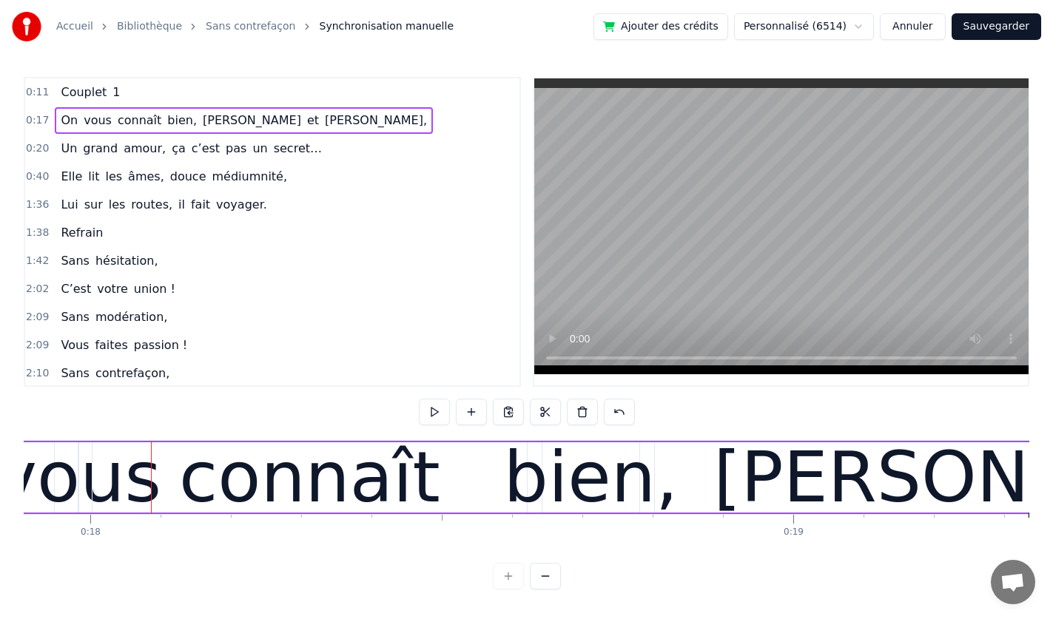
scroll to position [0, 12641]
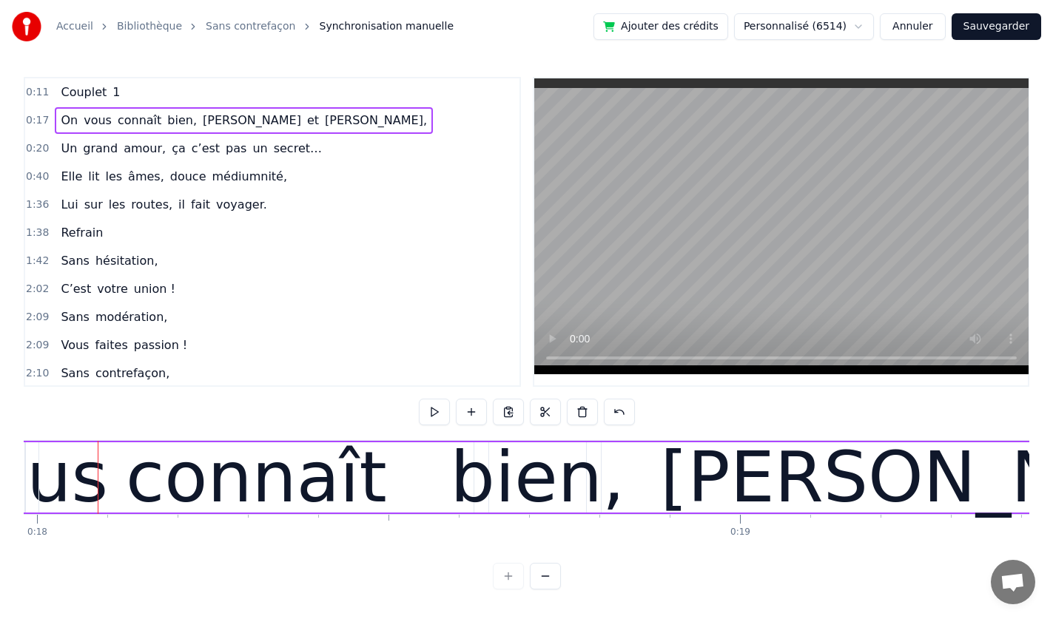
click at [507, 587] on div at bounding box center [527, 576] width 68 height 27
click at [508, 586] on div at bounding box center [527, 576] width 68 height 27
click at [509, 585] on div at bounding box center [527, 576] width 68 height 27
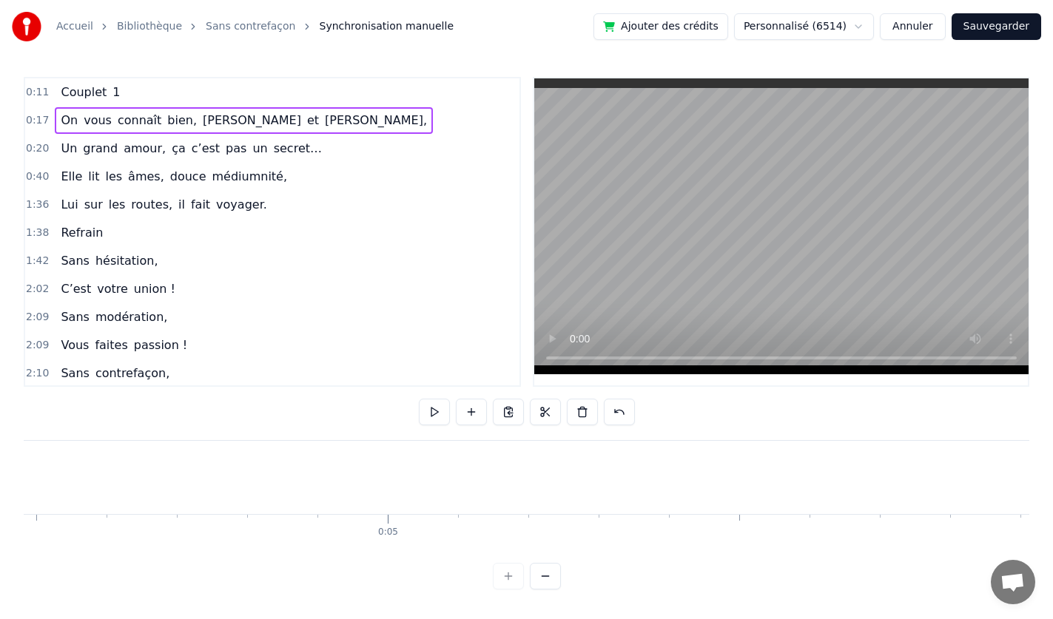
scroll to position [0, 2466]
click at [218, 27] on link "Sans contrefaçon" at bounding box center [251, 26] width 90 height 15
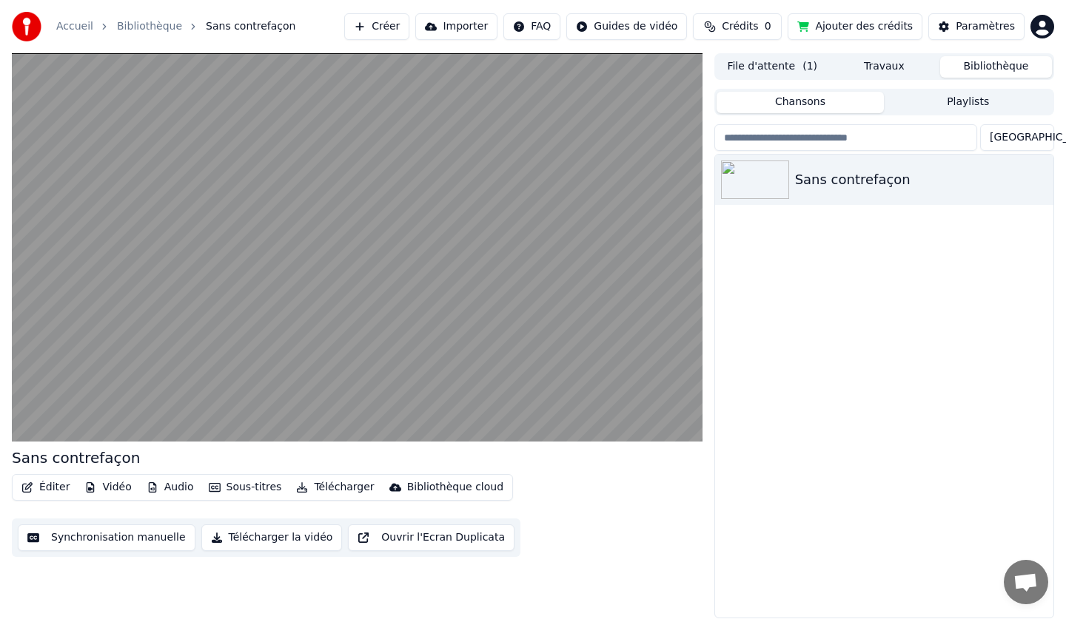
click at [78, 535] on button "Synchronisation manuelle" at bounding box center [107, 538] width 178 height 27
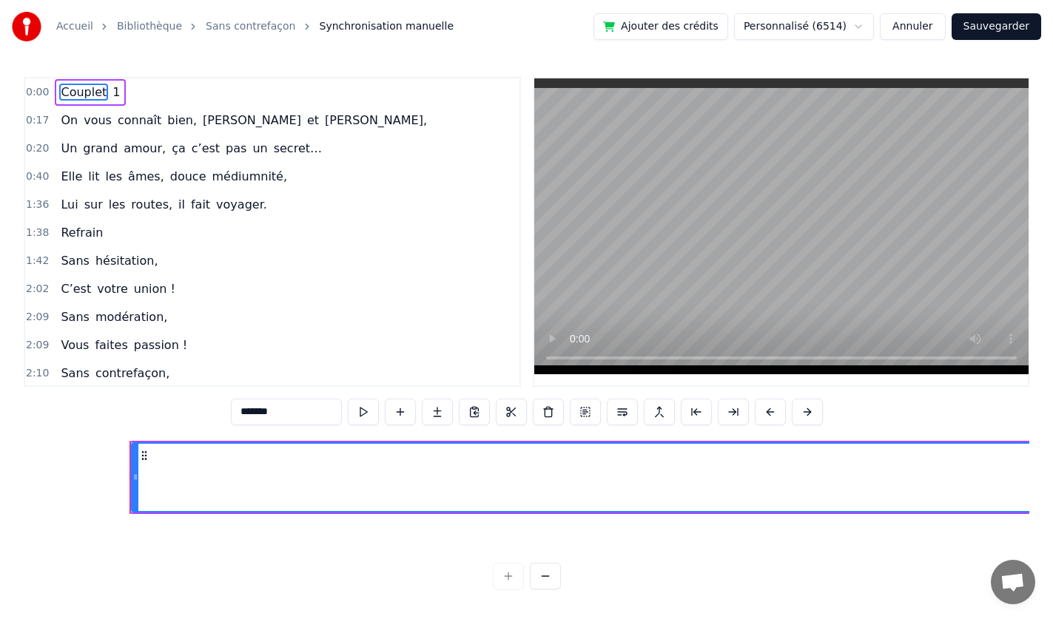
click at [166, 121] on span "bien," at bounding box center [182, 120] width 33 height 17
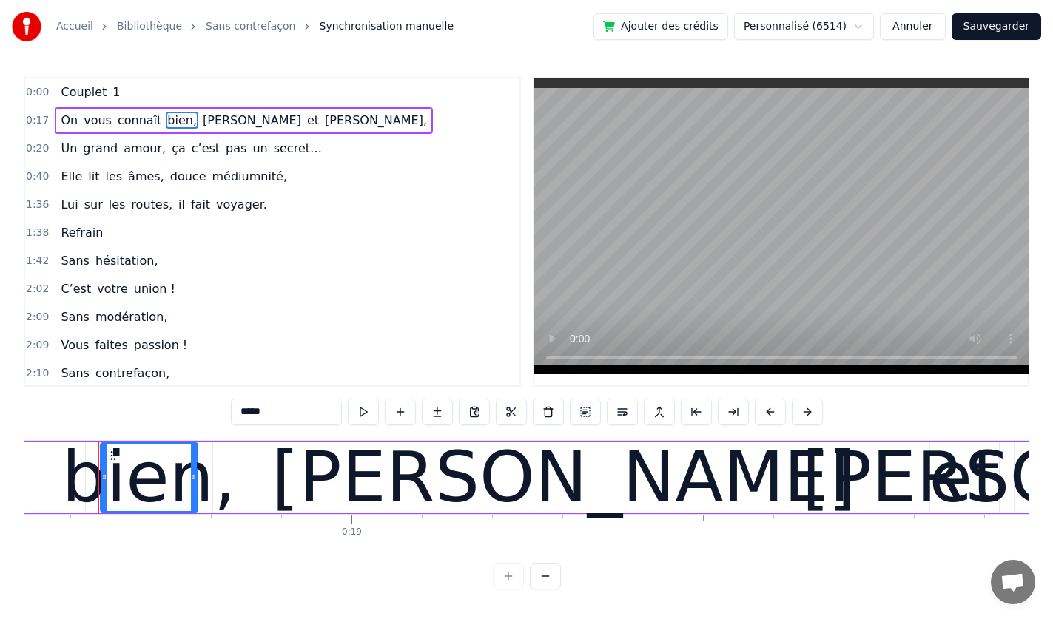
click at [223, 112] on span "[PERSON_NAME]" at bounding box center [251, 120] width 101 height 17
type input "*********"
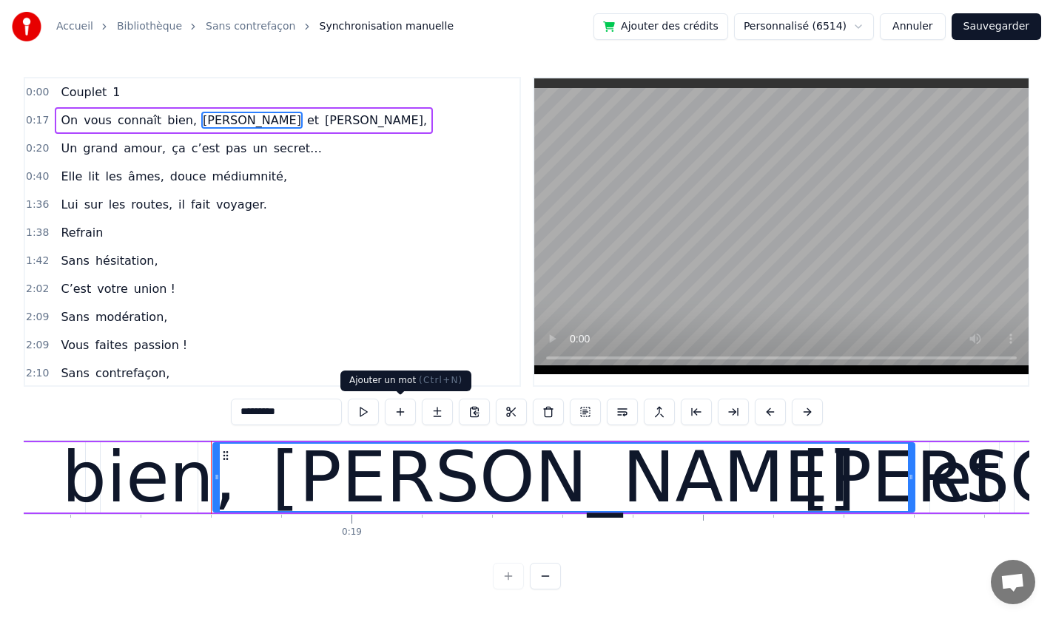
click at [400, 414] on button at bounding box center [400, 412] width 31 height 27
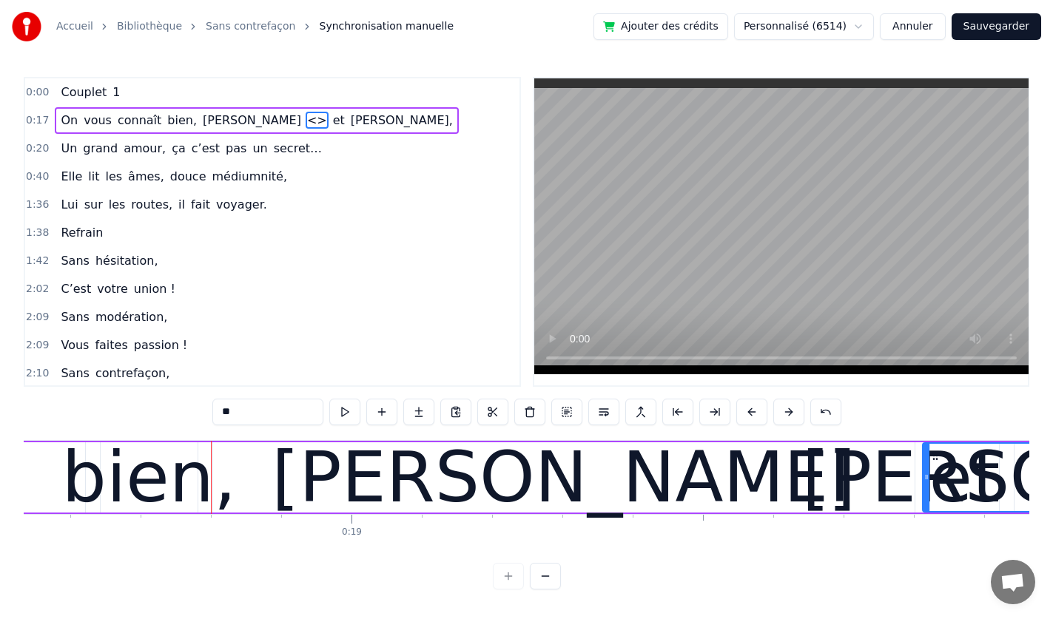
click at [306, 119] on span "<>" at bounding box center [317, 120] width 23 height 17
click at [306, 118] on span "<>" at bounding box center [317, 120] width 23 height 17
click at [306, 117] on span "<>" at bounding box center [317, 120] width 23 height 17
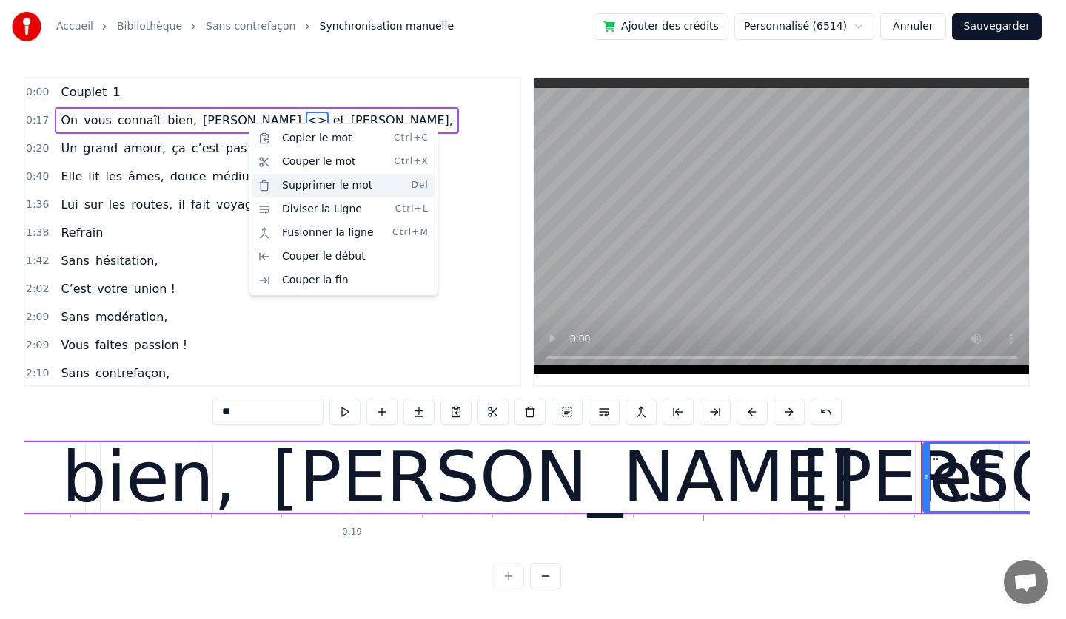
click at [289, 186] on div "Supprimer le mot Del" at bounding box center [343, 186] width 182 height 24
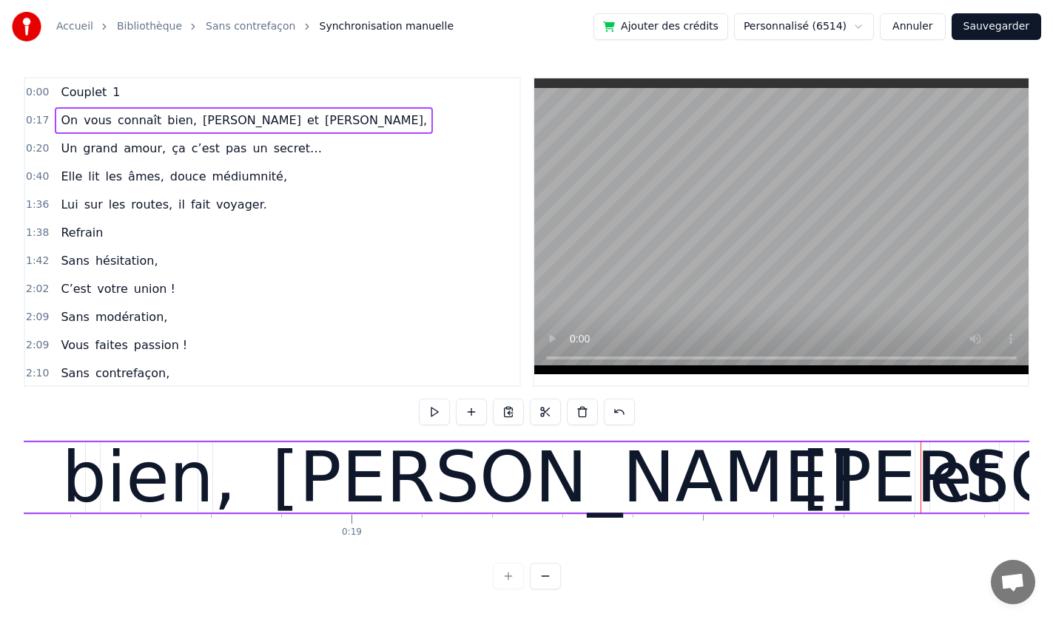
scroll to position [7, 0]
click at [505, 582] on div at bounding box center [527, 576] width 68 height 27
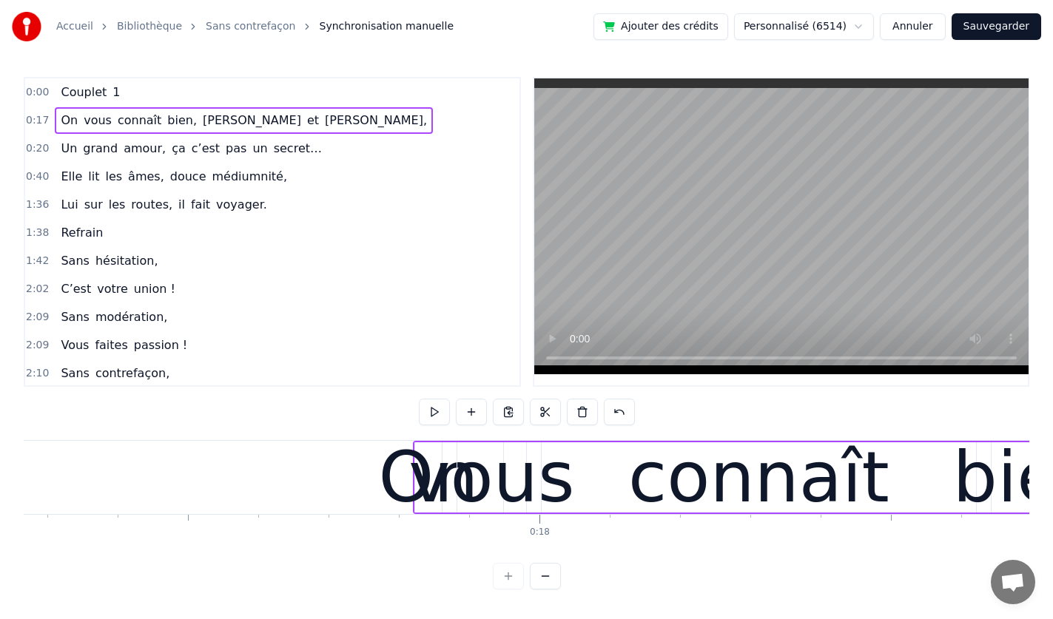
scroll to position [0, 12053]
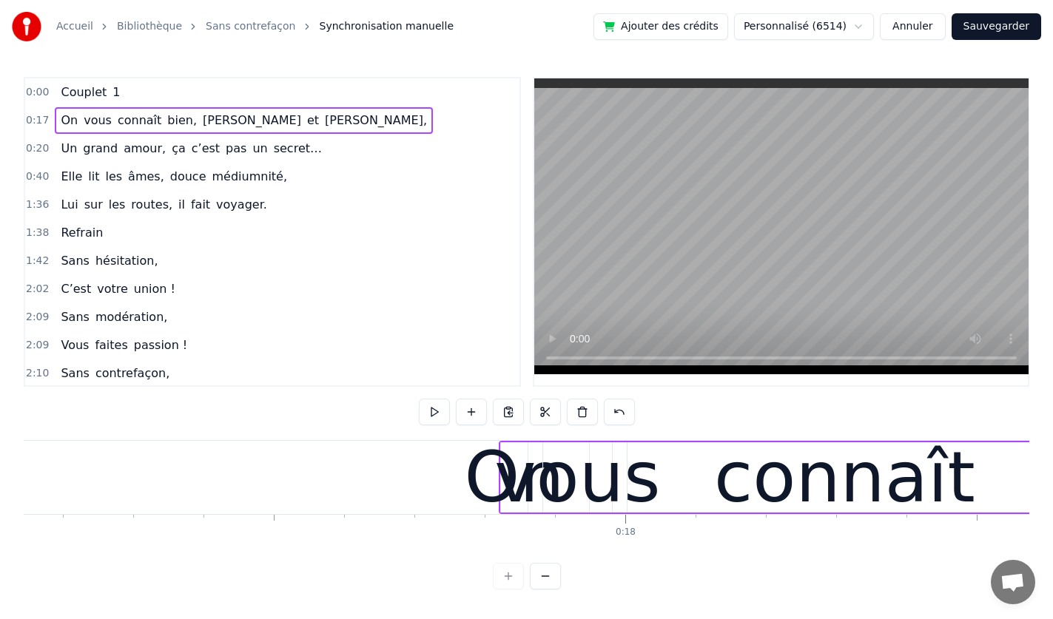
click at [508, 581] on div at bounding box center [527, 576] width 68 height 27
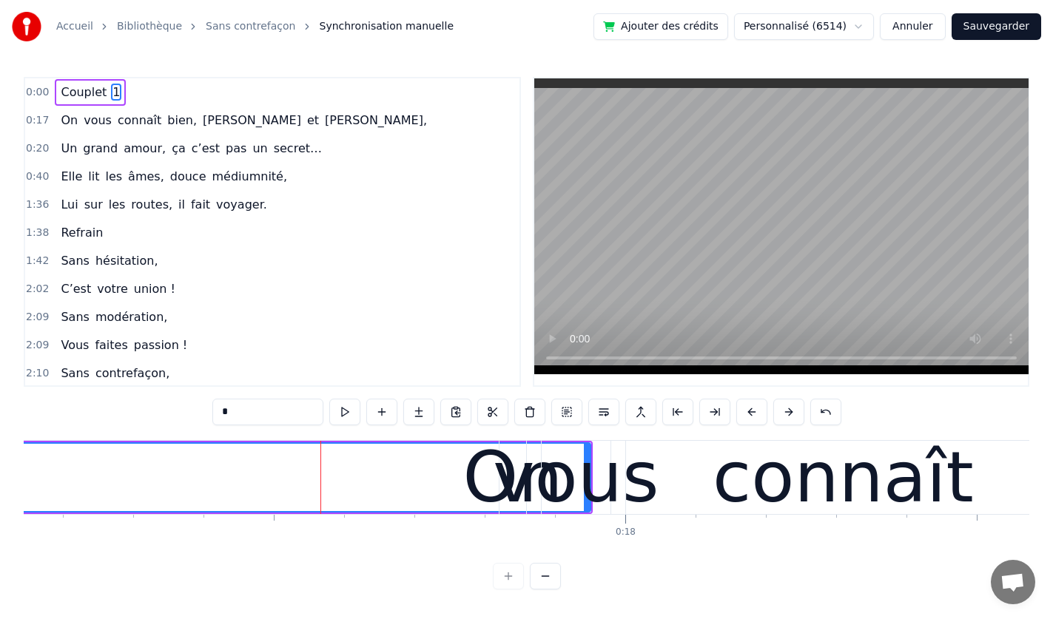
scroll to position [0, 0]
click at [506, 588] on div at bounding box center [527, 576] width 68 height 27
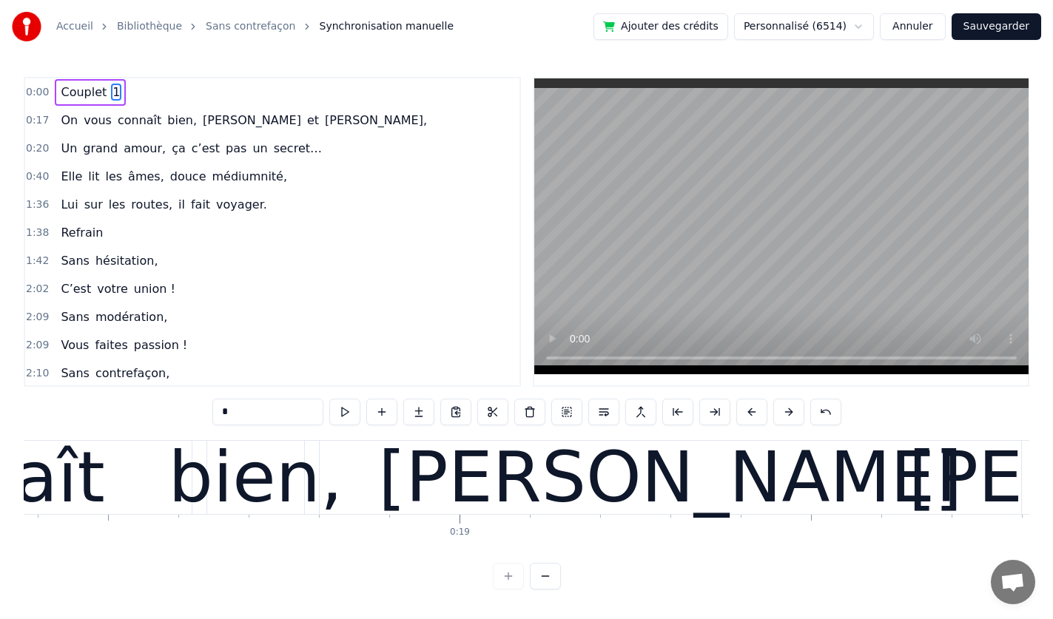
click at [542, 587] on button at bounding box center [545, 576] width 31 height 27
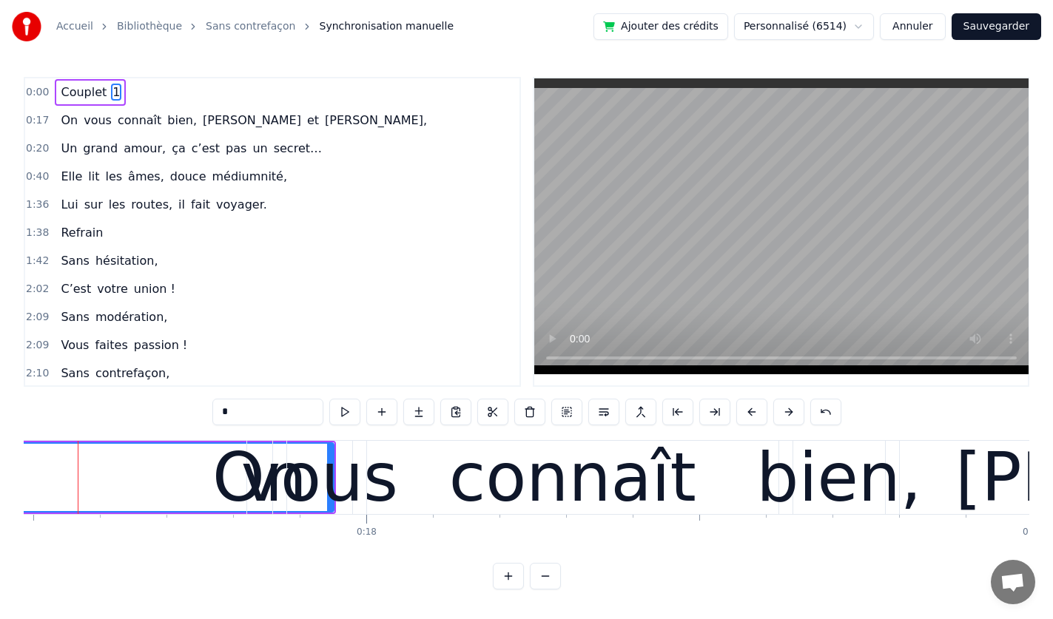
scroll to position [0, 11625]
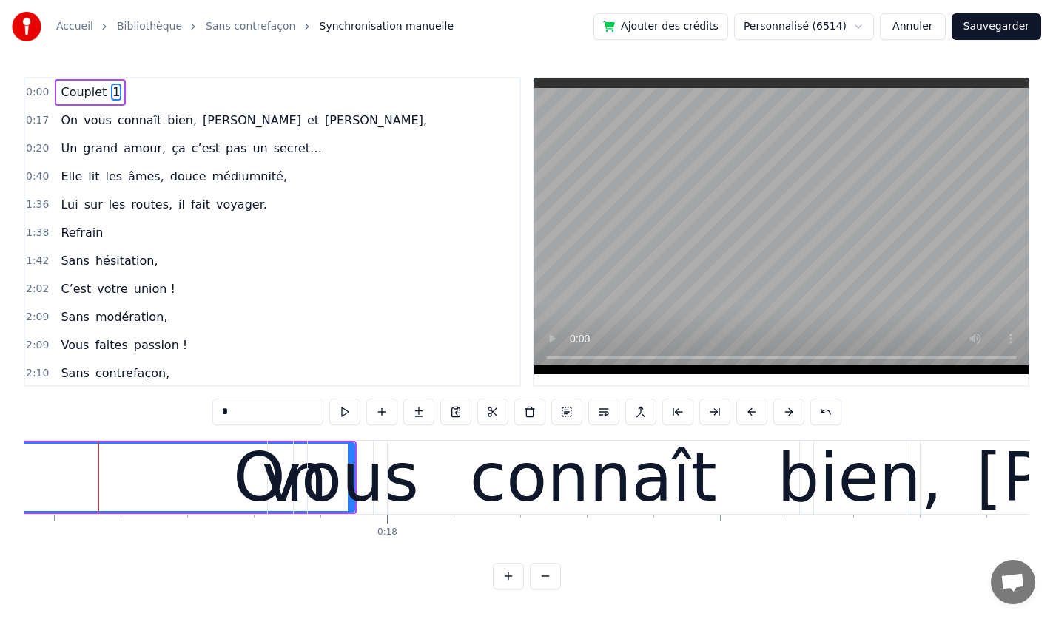
click at [508, 590] on button at bounding box center [508, 576] width 31 height 27
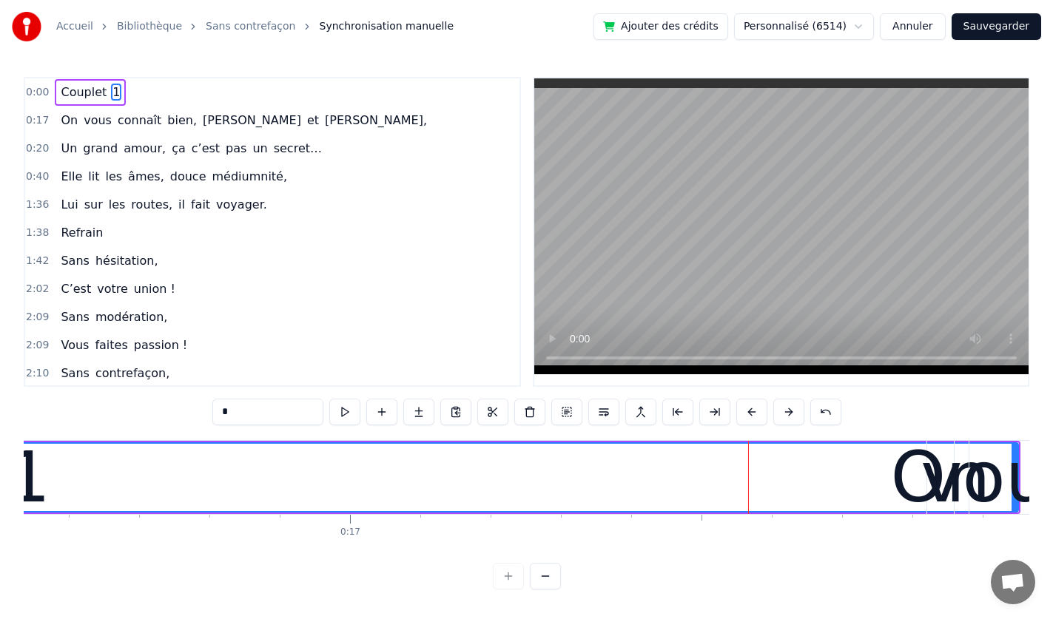
click at [508, 590] on div at bounding box center [527, 576] width 68 height 27
click at [55, 121] on div "On vous connaît bien, [PERSON_NAME] et [PERSON_NAME]," at bounding box center [244, 120] width 378 height 27
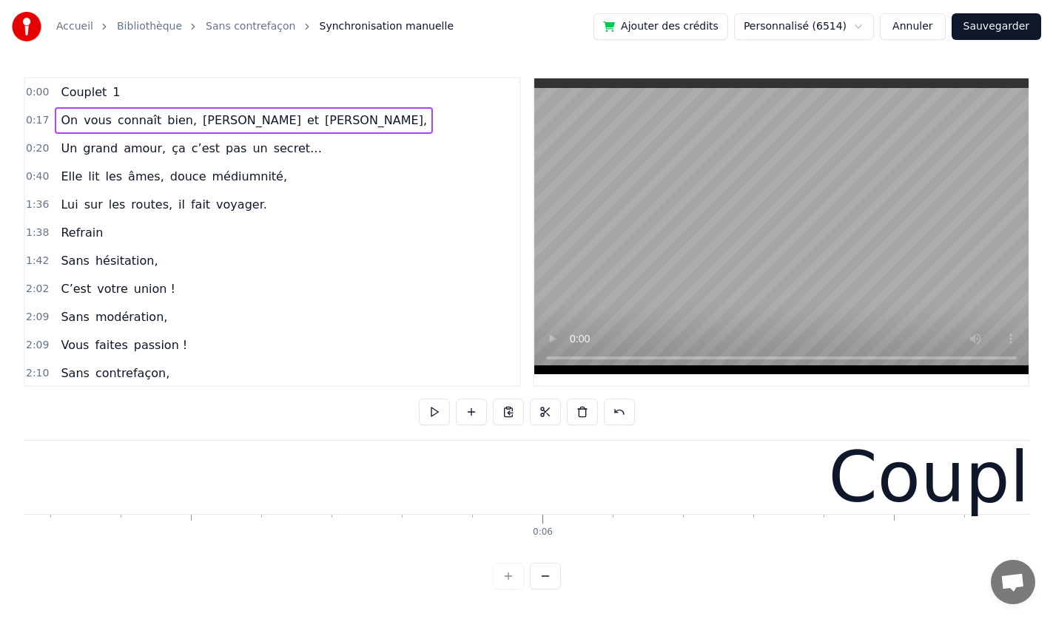
scroll to position [0, 3151]
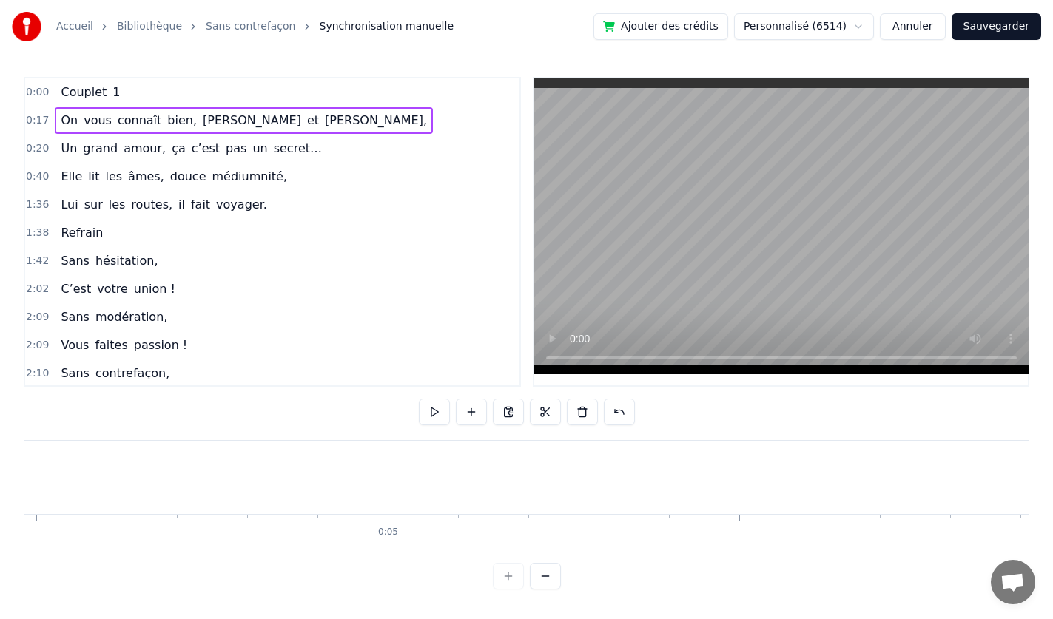
click at [511, 590] on div at bounding box center [527, 576] width 68 height 27
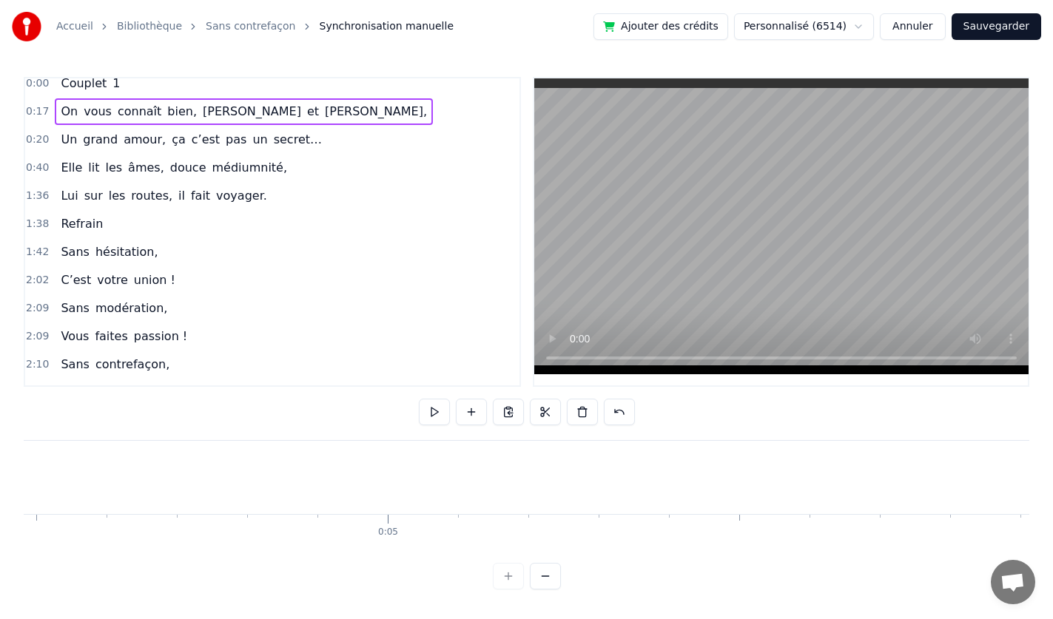
scroll to position [0, 0]
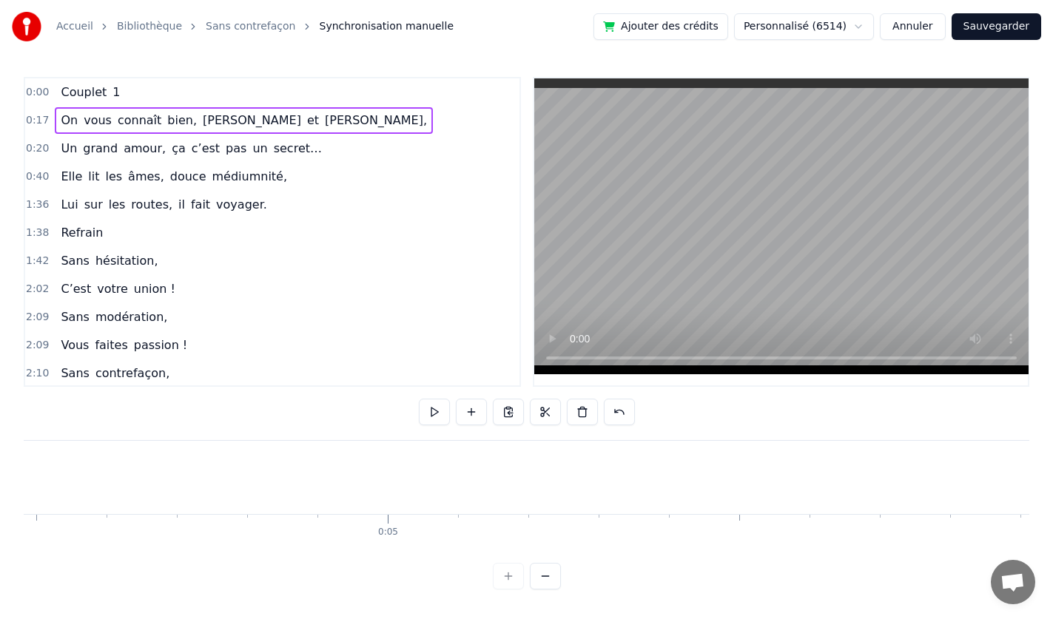
click at [799, 25] on html "Accueil Bibliothèque Sans contrefaçon Synchronisation manuelle Ajouter des créd…" at bounding box center [526, 306] width 1053 height 613
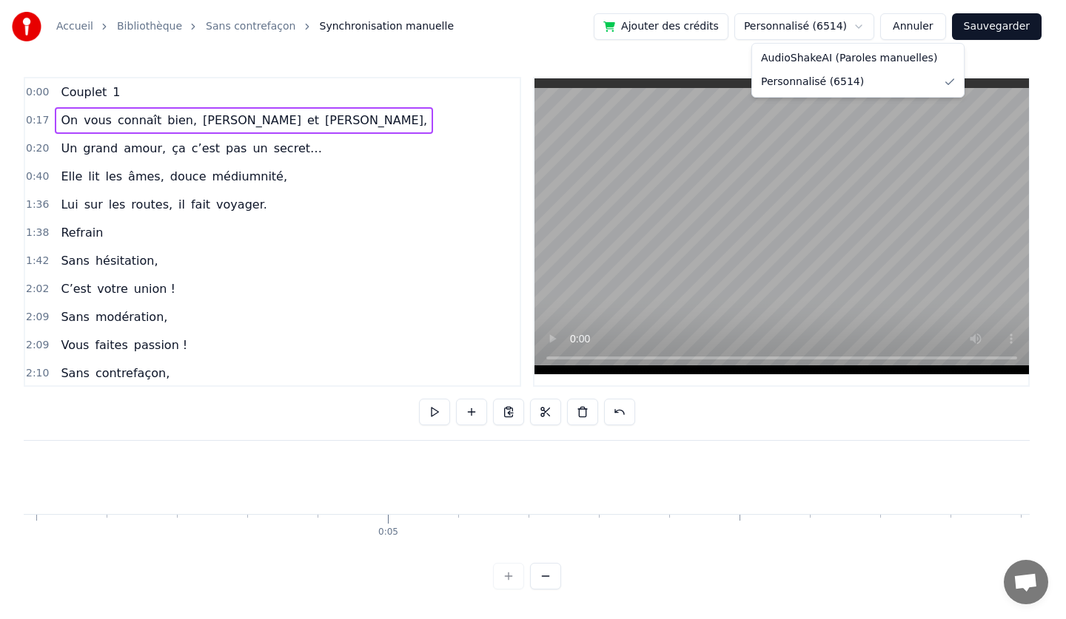
click at [623, 75] on html "Accueil Bibliothèque Sans contrefaçon Synchronisation manuelle Ajouter des créd…" at bounding box center [533, 306] width 1066 height 613
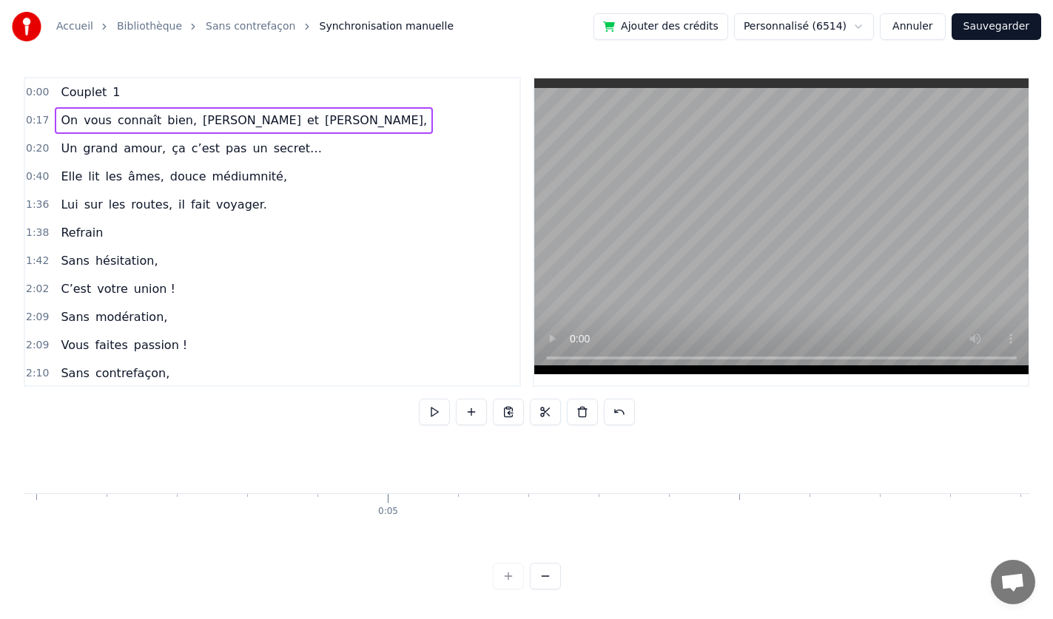
scroll to position [32, 3151]
click at [433, 412] on button at bounding box center [434, 412] width 31 height 27
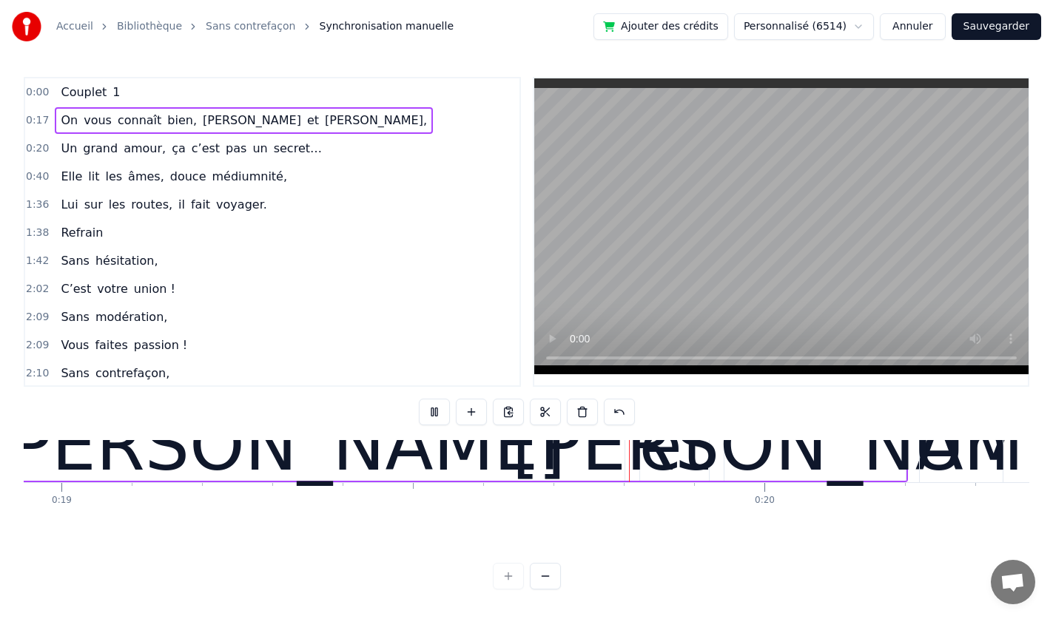
scroll to position [32, 13348]
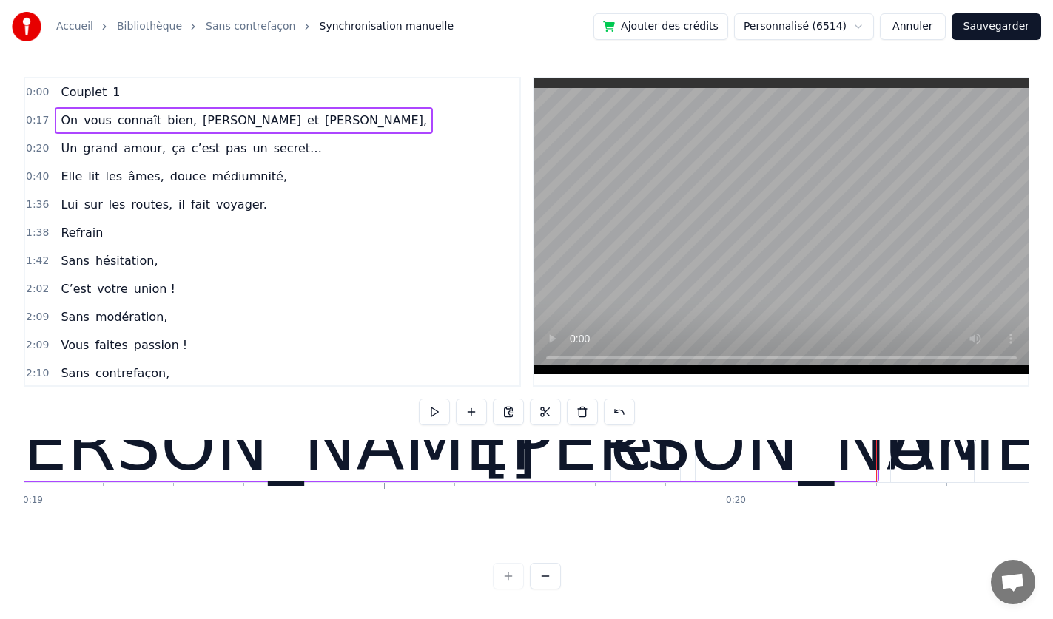
click at [433, 412] on button at bounding box center [434, 412] width 31 height 27
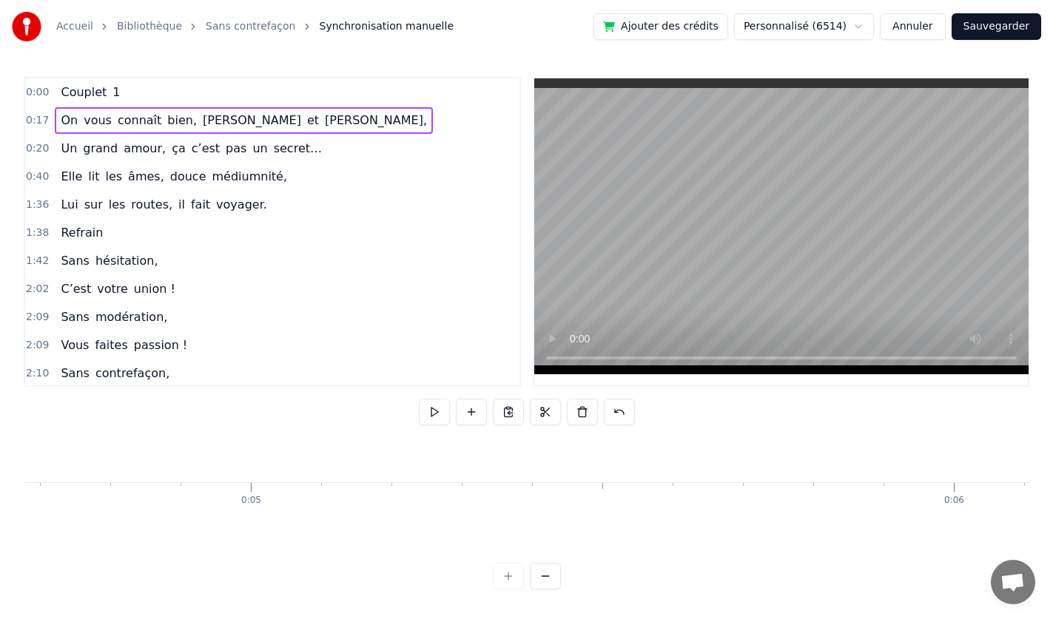
scroll to position [32, 548]
click at [508, 585] on div at bounding box center [527, 576] width 68 height 27
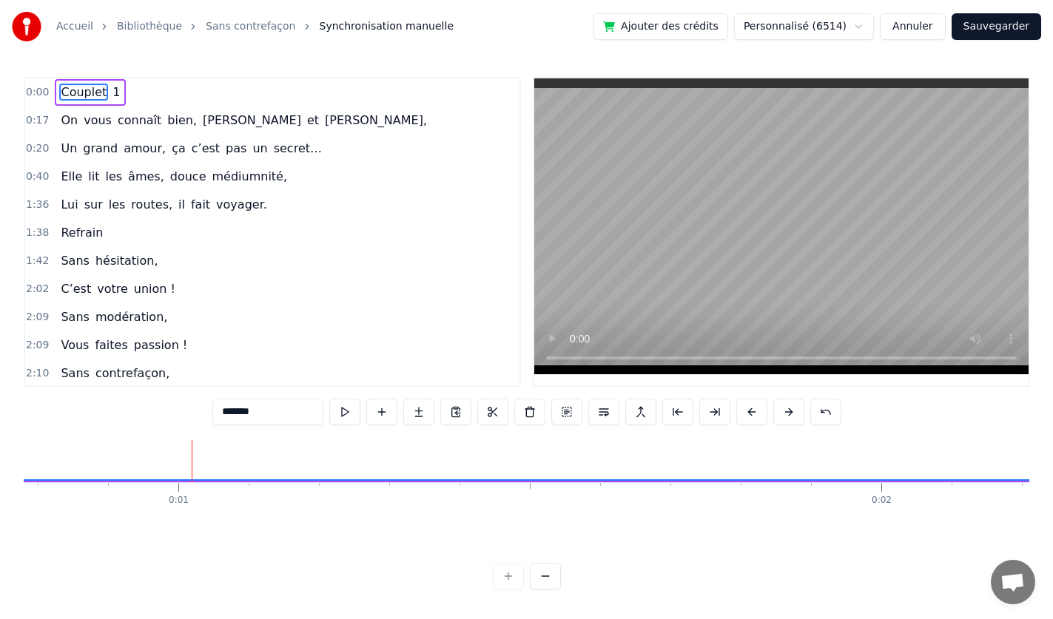
drag, startPoint x: 192, startPoint y: 463, endPoint x: 798, endPoint y: 486, distance: 607.2
click at [796, 485] on div "Couplet 1 On vous connaît bien, [PERSON_NAME] et [PERSON_NAME], Un grand amour,…" at bounding box center [527, 495] width 1006 height 111
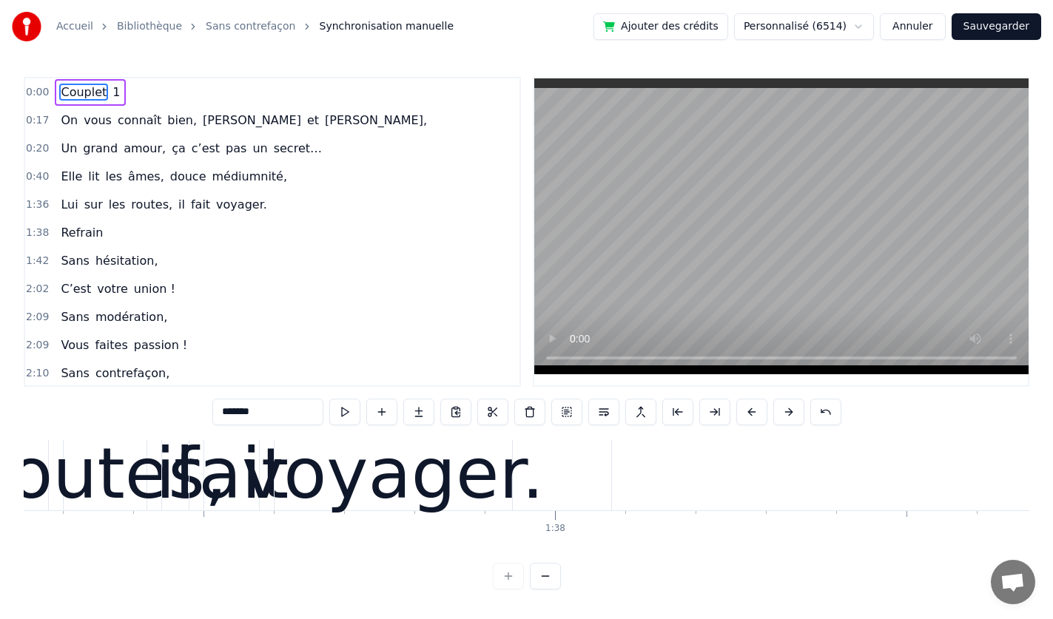
scroll to position [0, 68363]
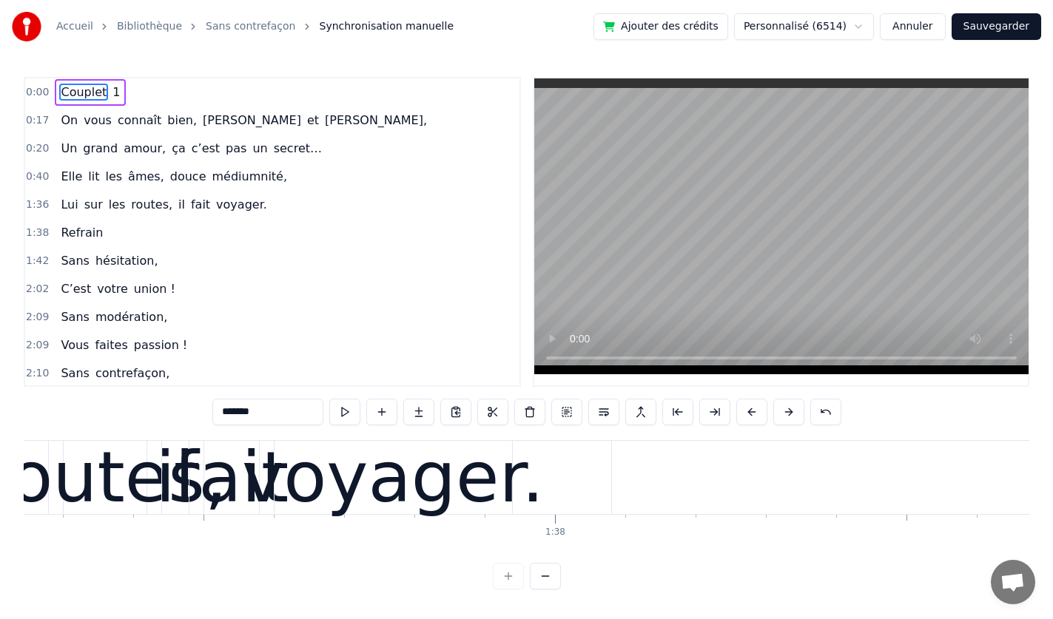
click at [243, 25] on link "Sans contrefaçon" at bounding box center [251, 26] width 90 height 15
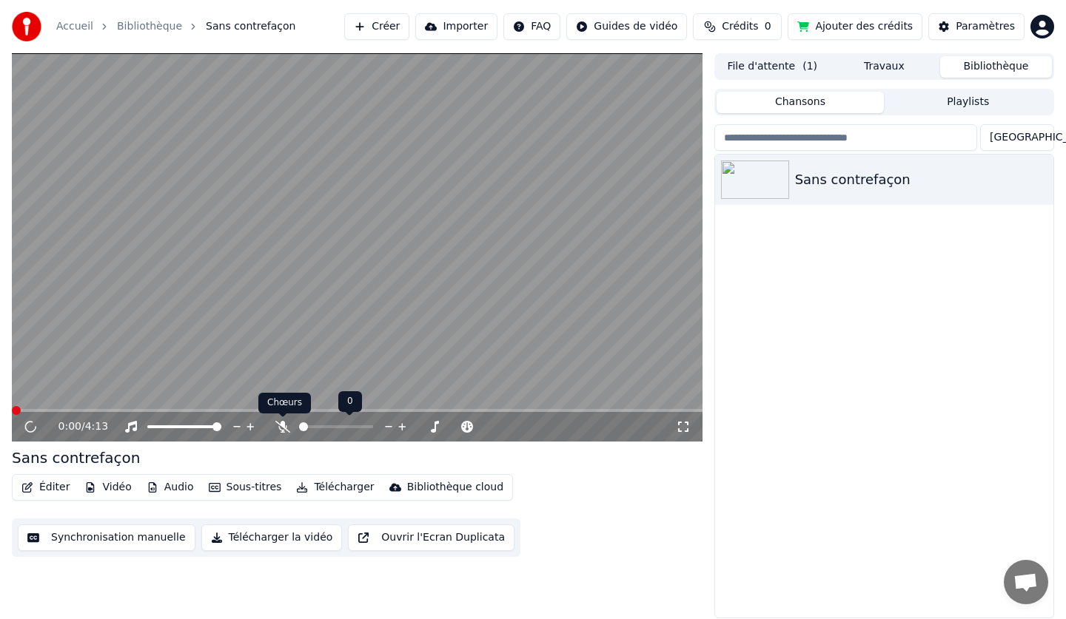
click at [278, 426] on icon at bounding box center [282, 427] width 15 height 12
click at [374, 534] on button "Ouvrir l'Ecran Duplicata" at bounding box center [431, 538] width 167 height 27
click at [870, 377] on div "Sans contrefaçon" at bounding box center [884, 386] width 338 height 463
